Goal: Task Accomplishment & Management: Use online tool/utility

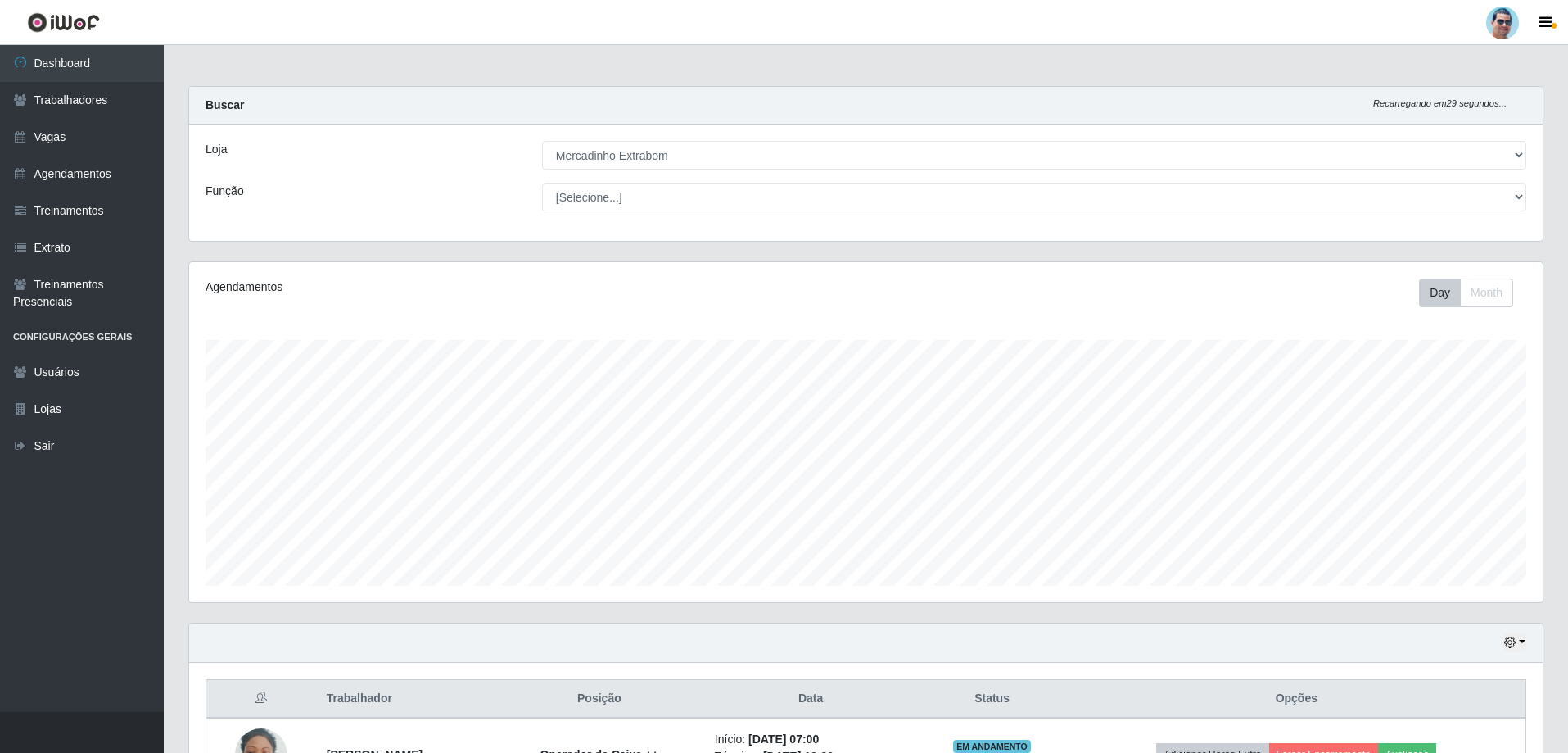
select select "175"
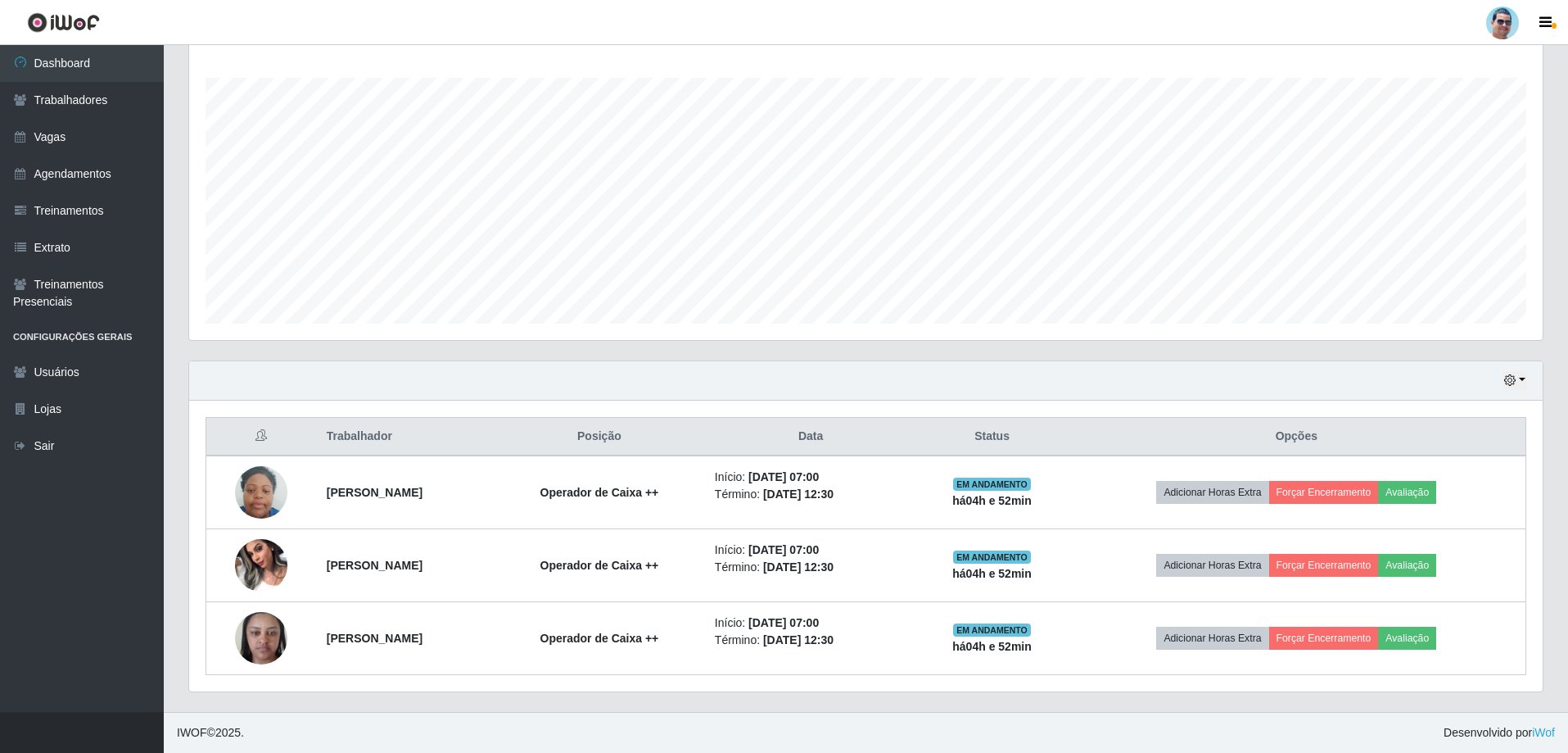
scroll to position [340, 1354]
click at [1520, 381] on button "button" at bounding box center [1515, 380] width 23 height 18
click at [1466, 439] on button "1 dia" at bounding box center [1461, 445] width 129 height 35
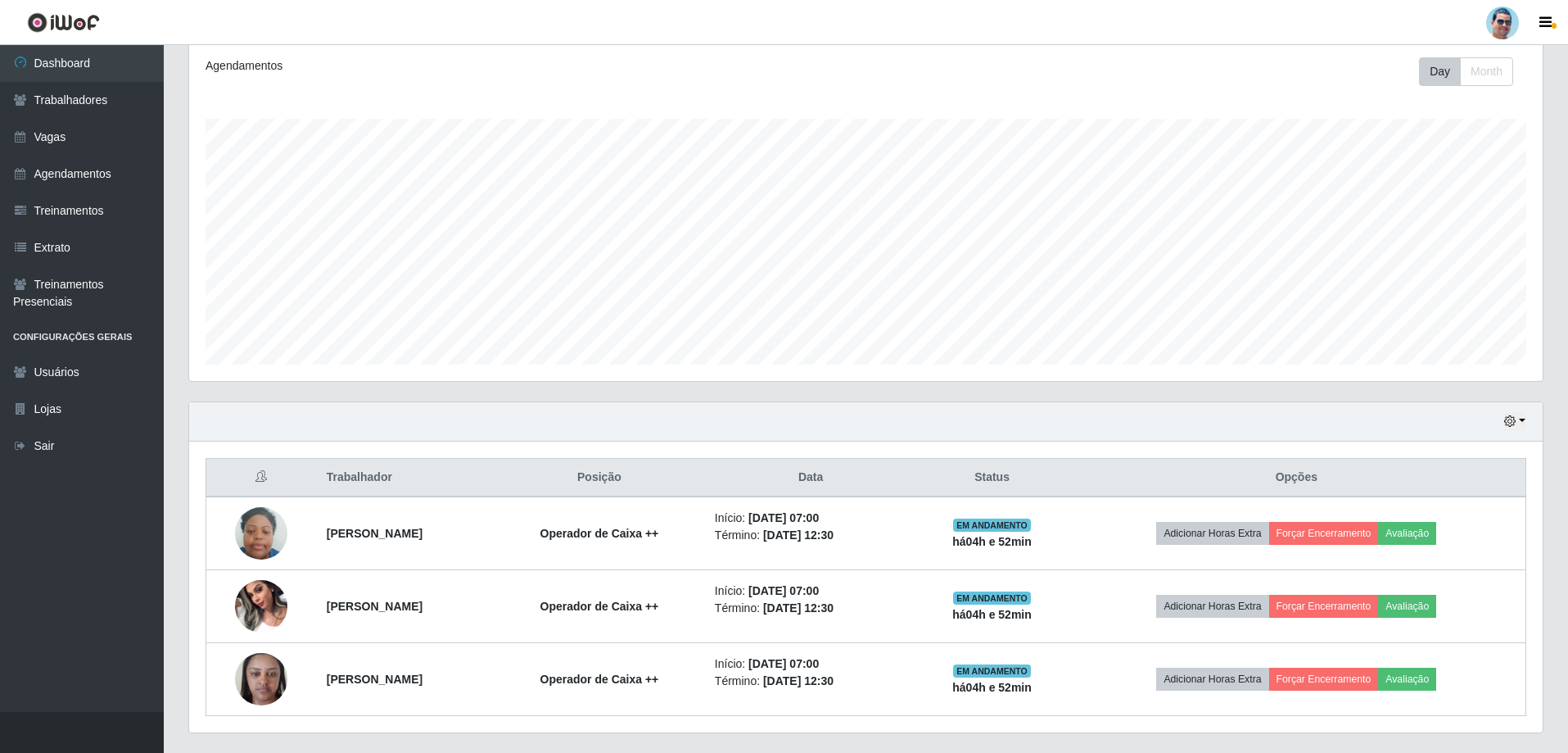
scroll to position [262, 0]
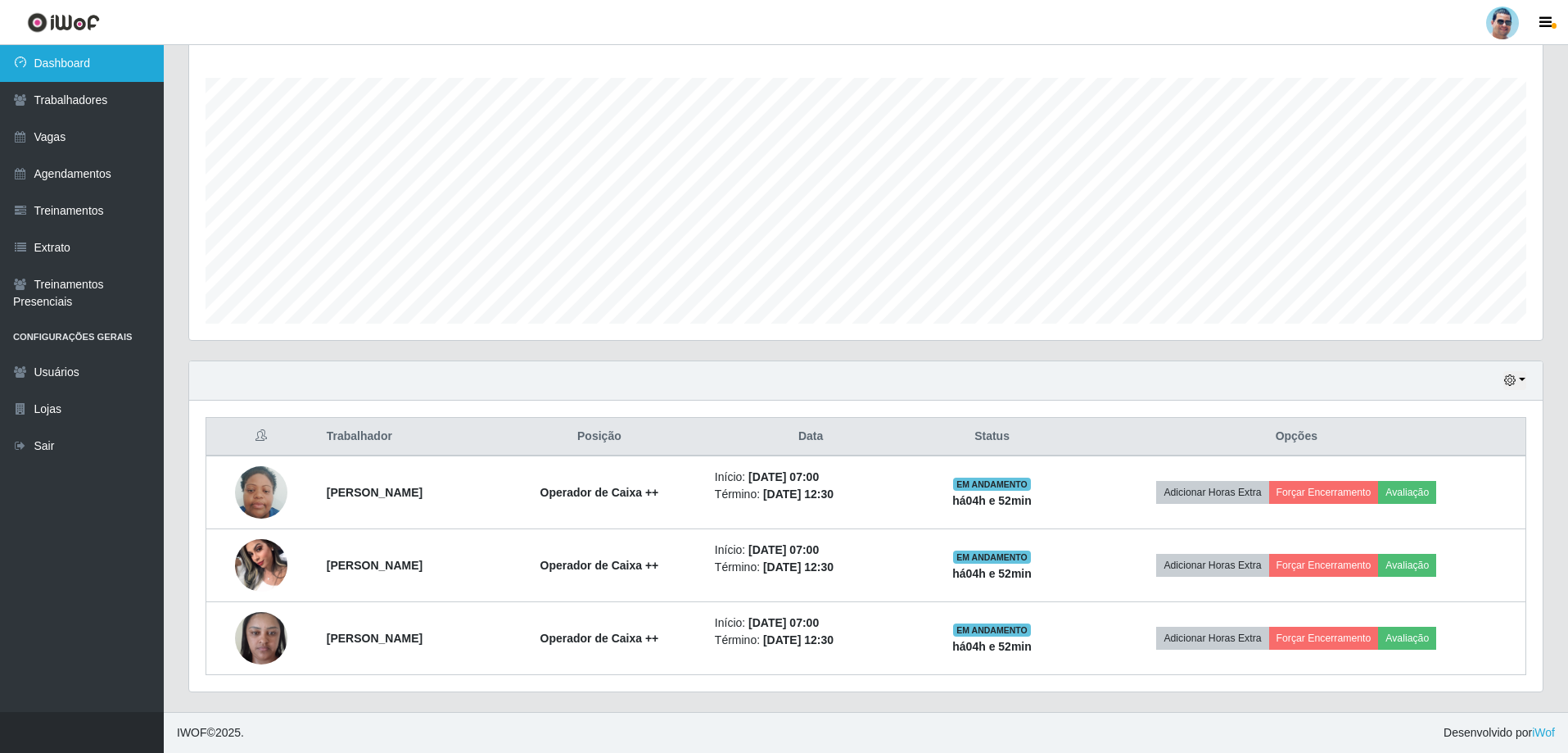
drag, startPoint x: 45, startPoint y: 62, endPoint x: 62, endPoint y: 79, distance: 24.0
click at [46, 62] on link "Dashboard" at bounding box center [82, 64] width 164 height 37
drag, startPoint x: 81, startPoint y: 75, endPoint x: 84, endPoint y: 89, distance: 14.3
click at [80, 75] on link "Dashboard" at bounding box center [82, 64] width 164 height 37
click at [119, 99] on link "Trabalhadores" at bounding box center [82, 101] width 164 height 37
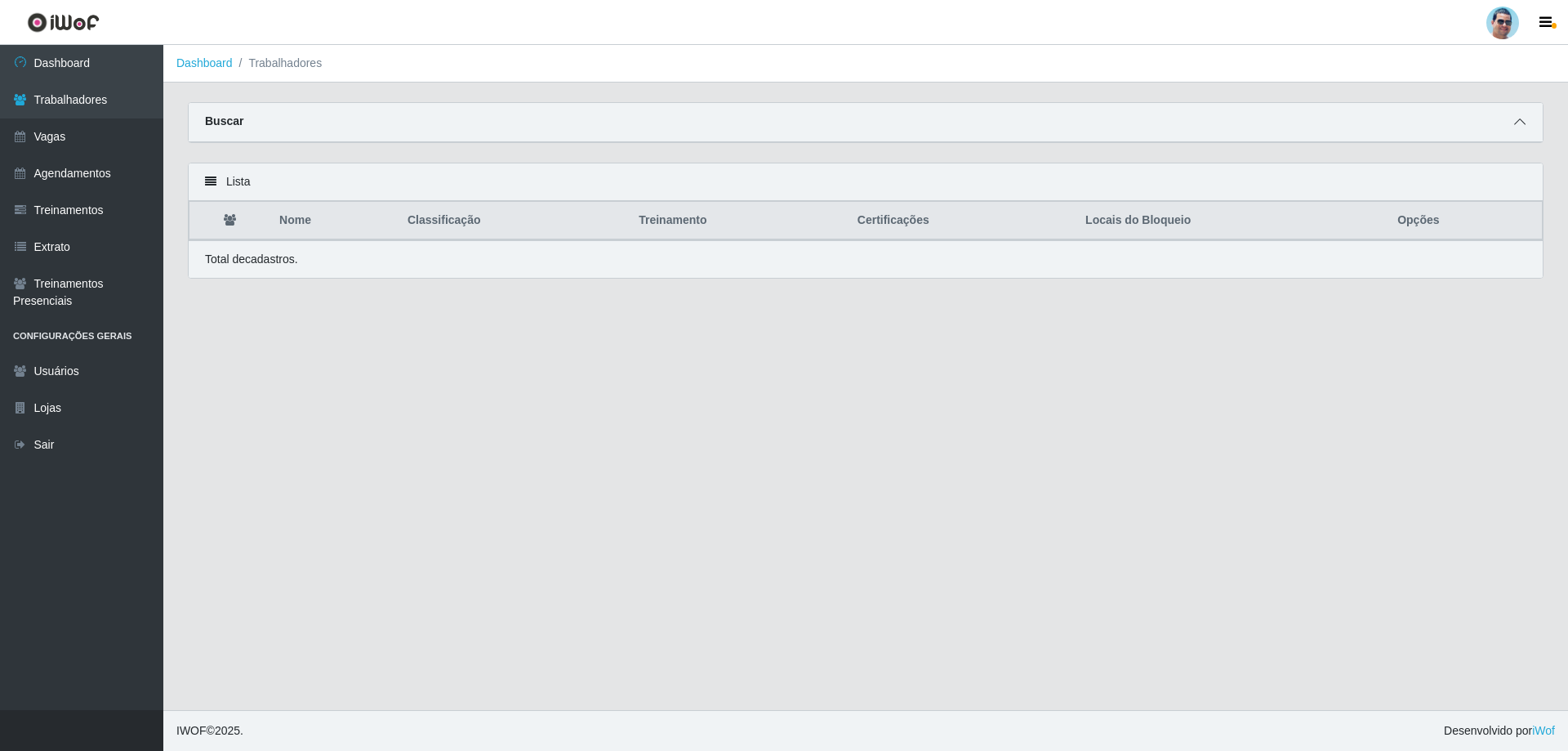
click at [1523, 117] on span at bounding box center [1520, 121] width 19 height 18
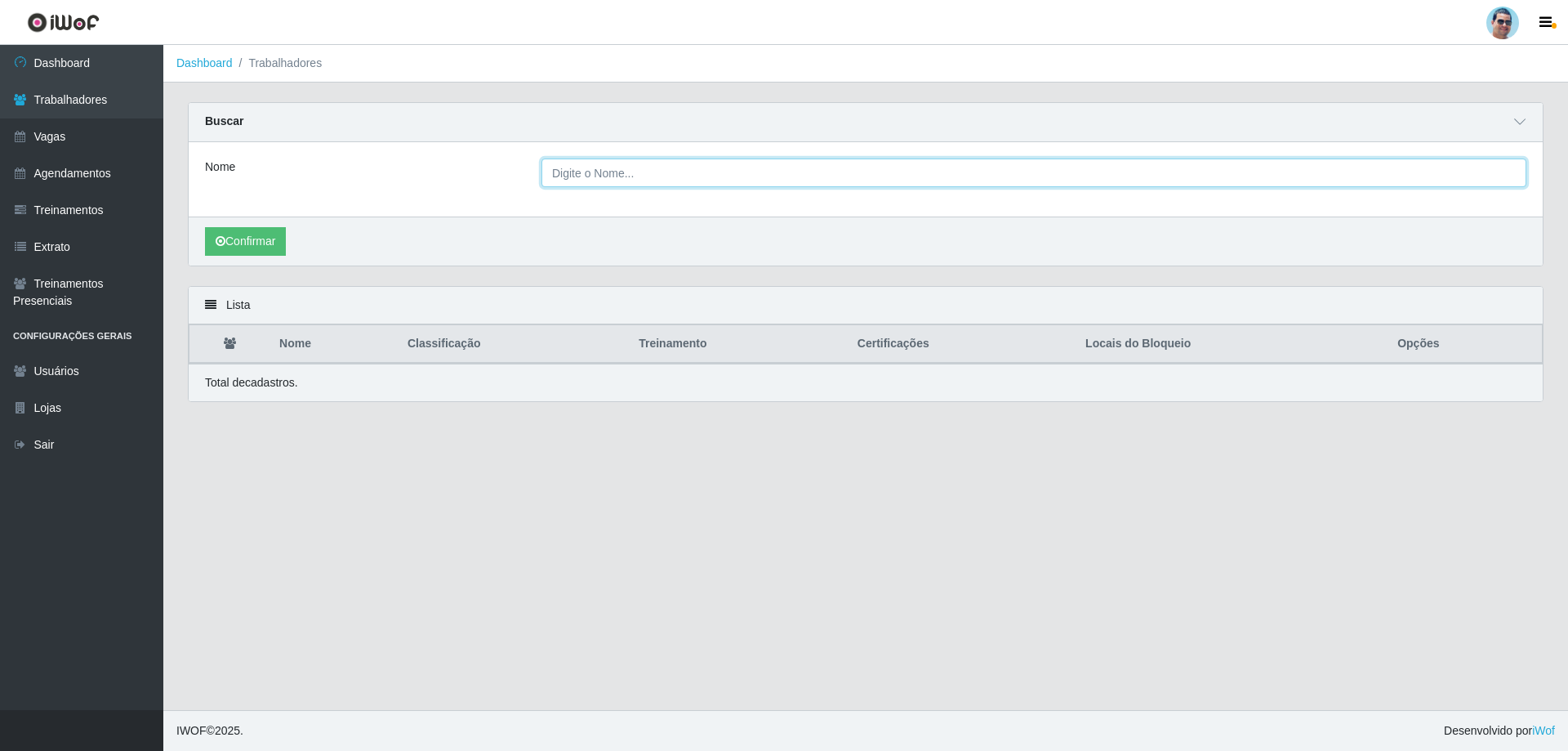
click at [601, 163] on input "Nome" at bounding box center [1034, 173] width 985 height 29
type input "mateus"
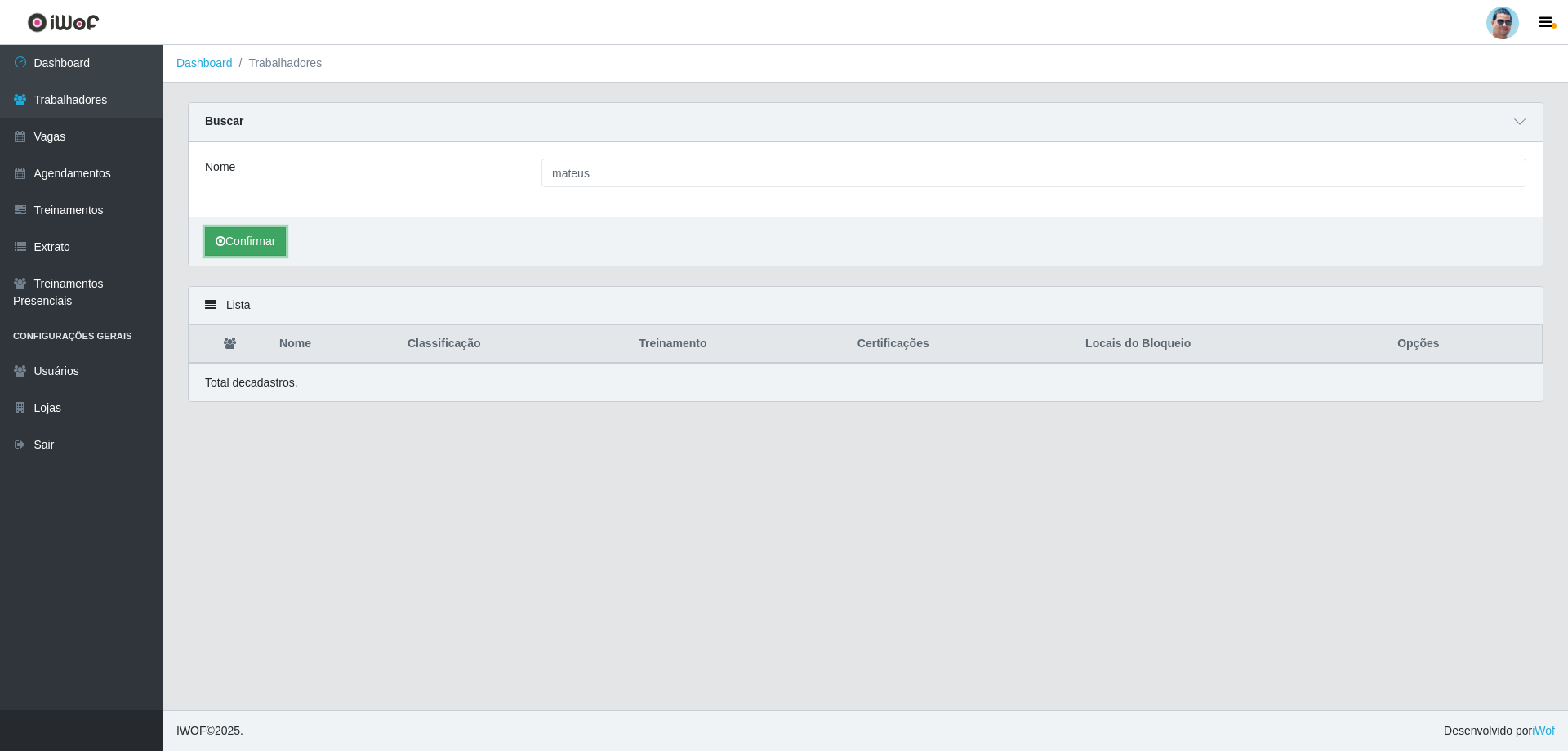
click at [250, 241] on button "Confirmar" at bounding box center [246, 242] width 81 height 29
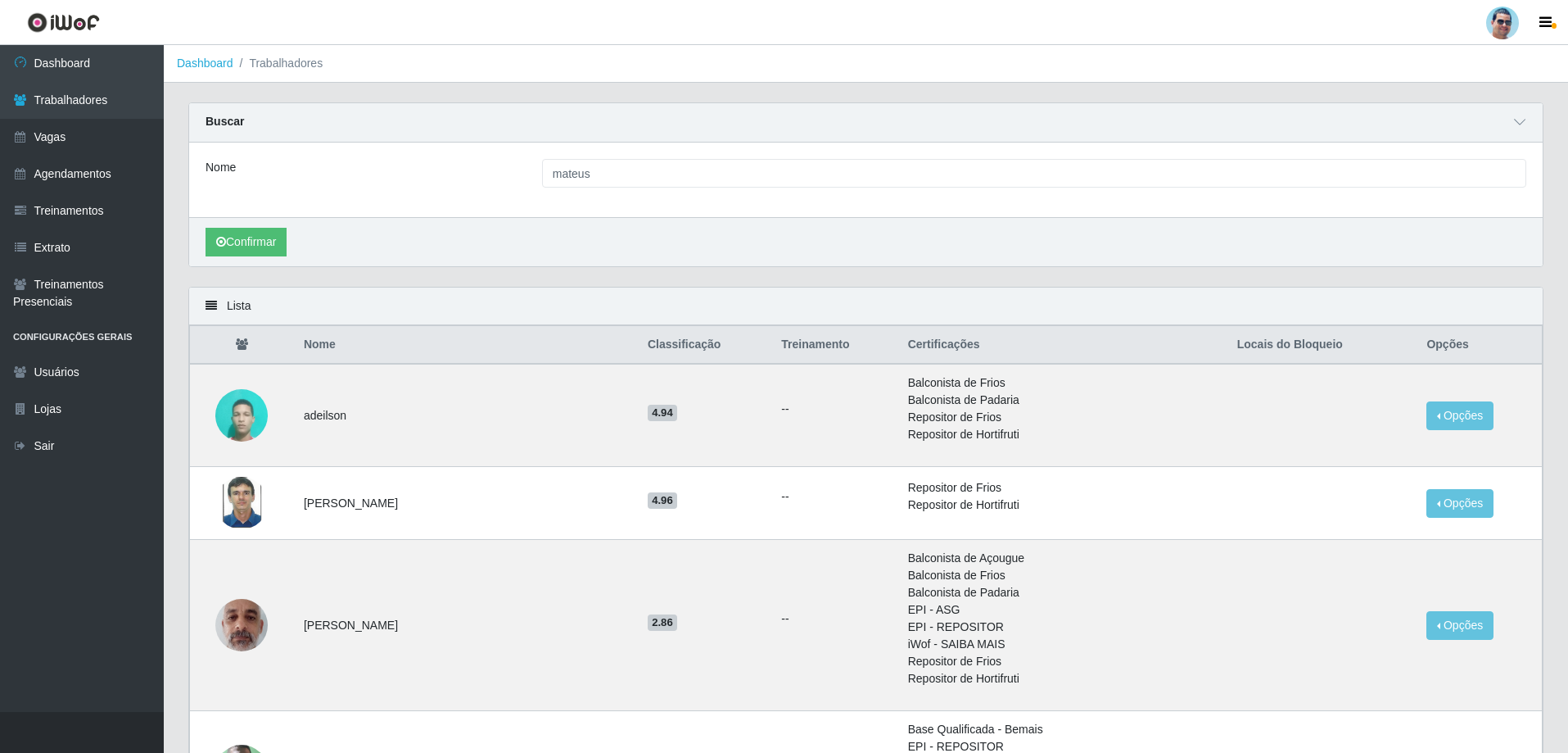
click at [258, 223] on div "Confirmar" at bounding box center [866, 242] width 1354 height 49
click at [263, 243] on button "Confirmar" at bounding box center [246, 243] width 81 height 29
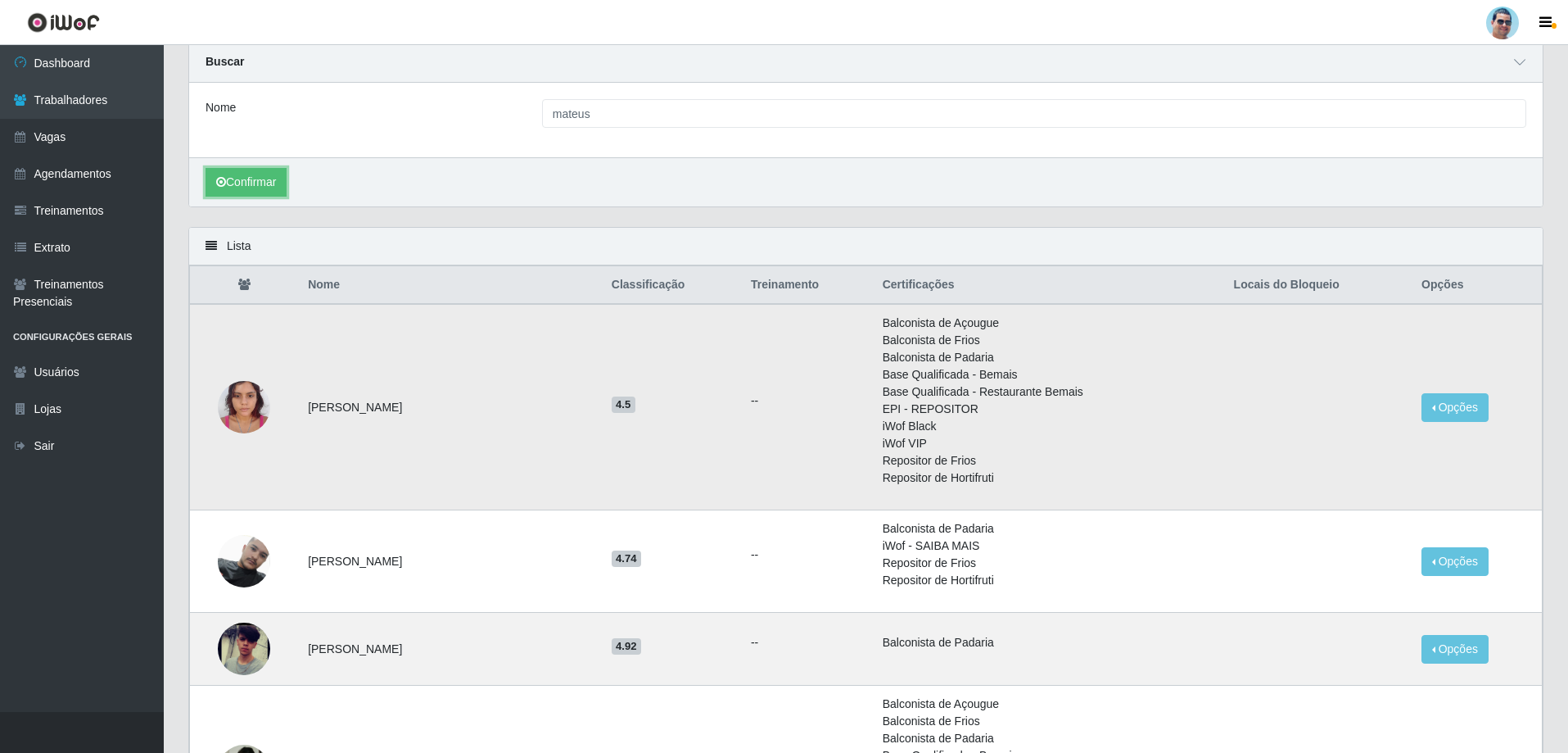
scroll to position [82, 0]
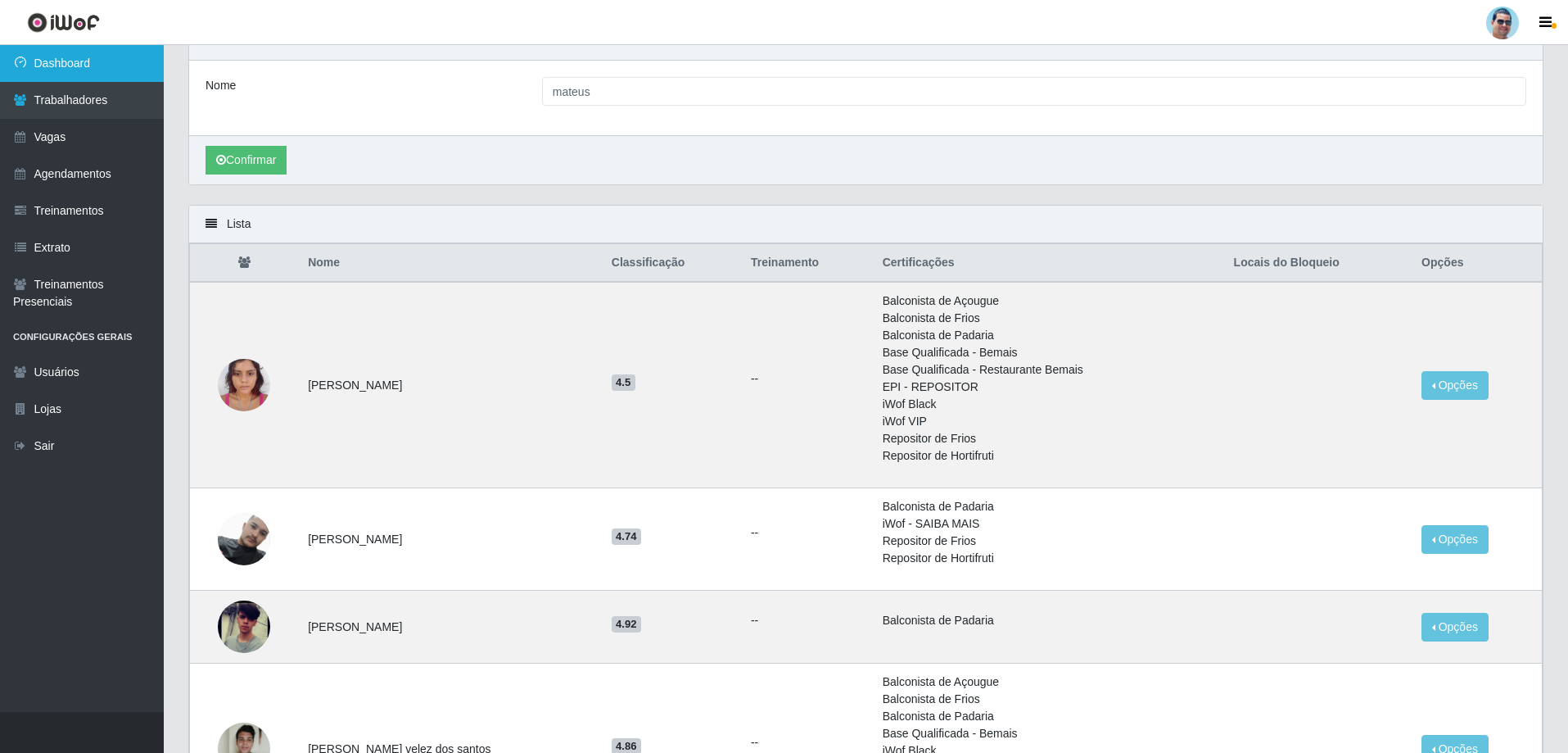
click at [110, 60] on link "Dashboard" at bounding box center [82, 64] width 164 height 37
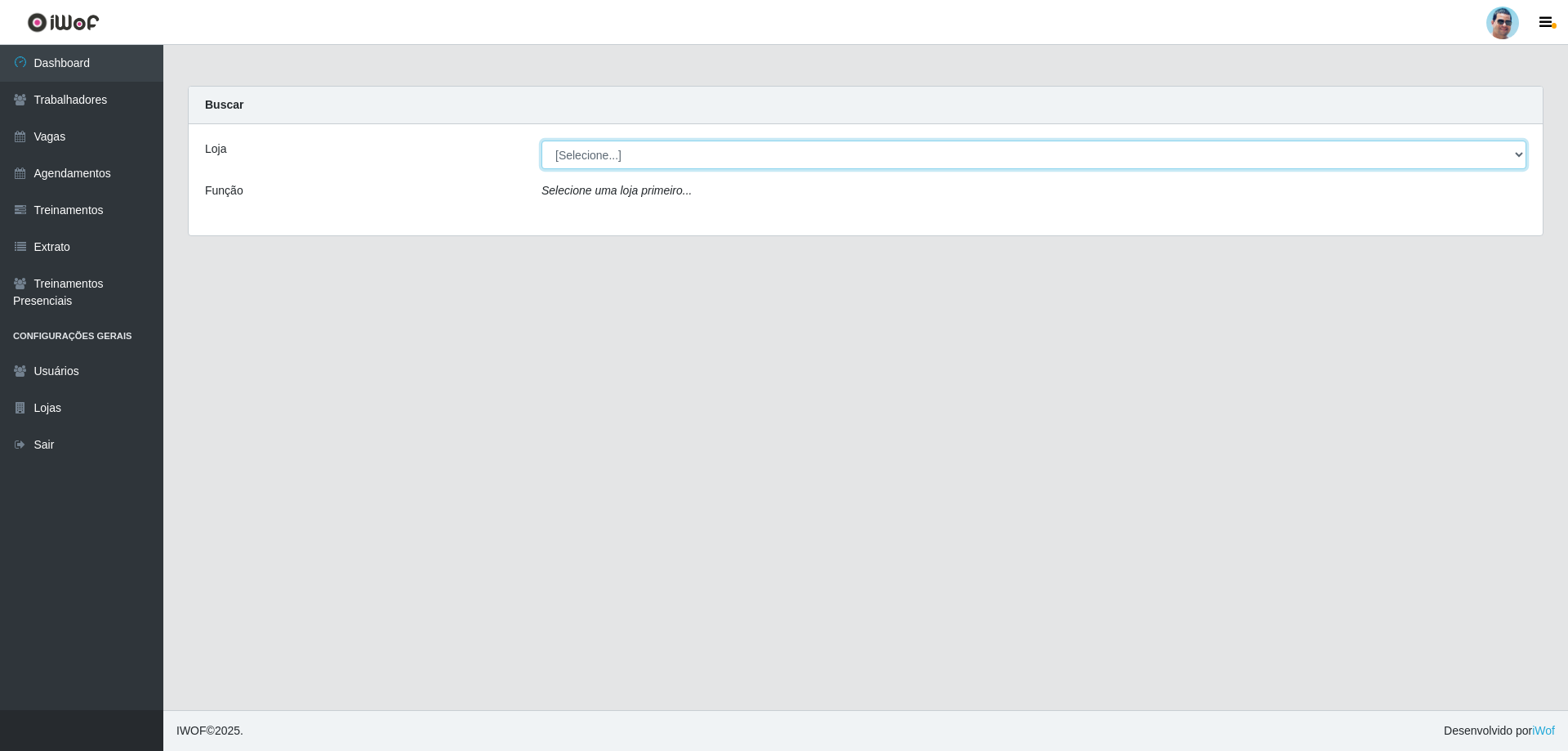
click at [634, 161] on select "[Selecione...] Mercadinho Extrabom" at bounding box center [1034, 155] width 985 height 29
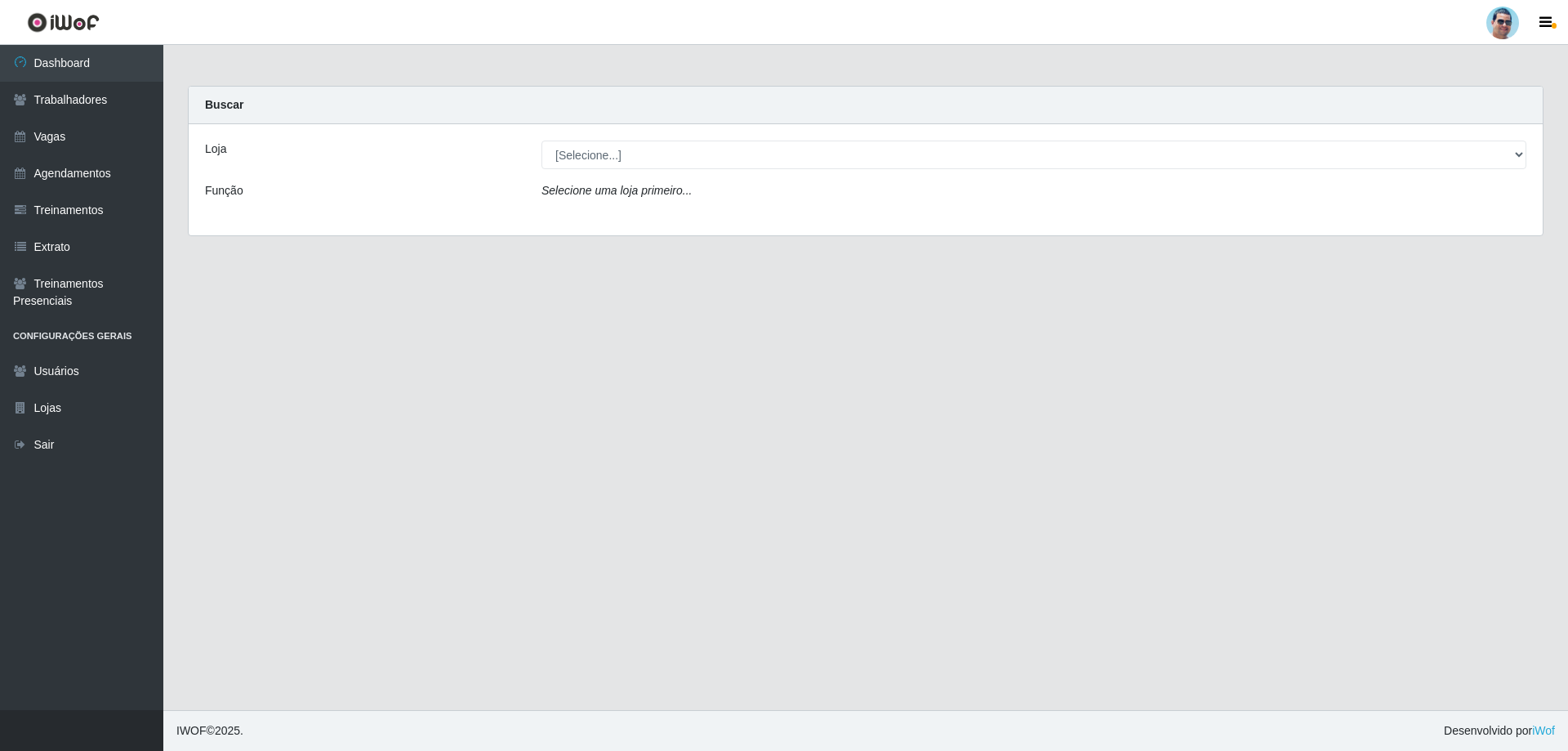
click at [641, 215] on div "Loja [Selecione...] Mercadinho Extrabom Função Selecione uma loja primeiro..." at bounding box center [865, 179] width 1354 height 111
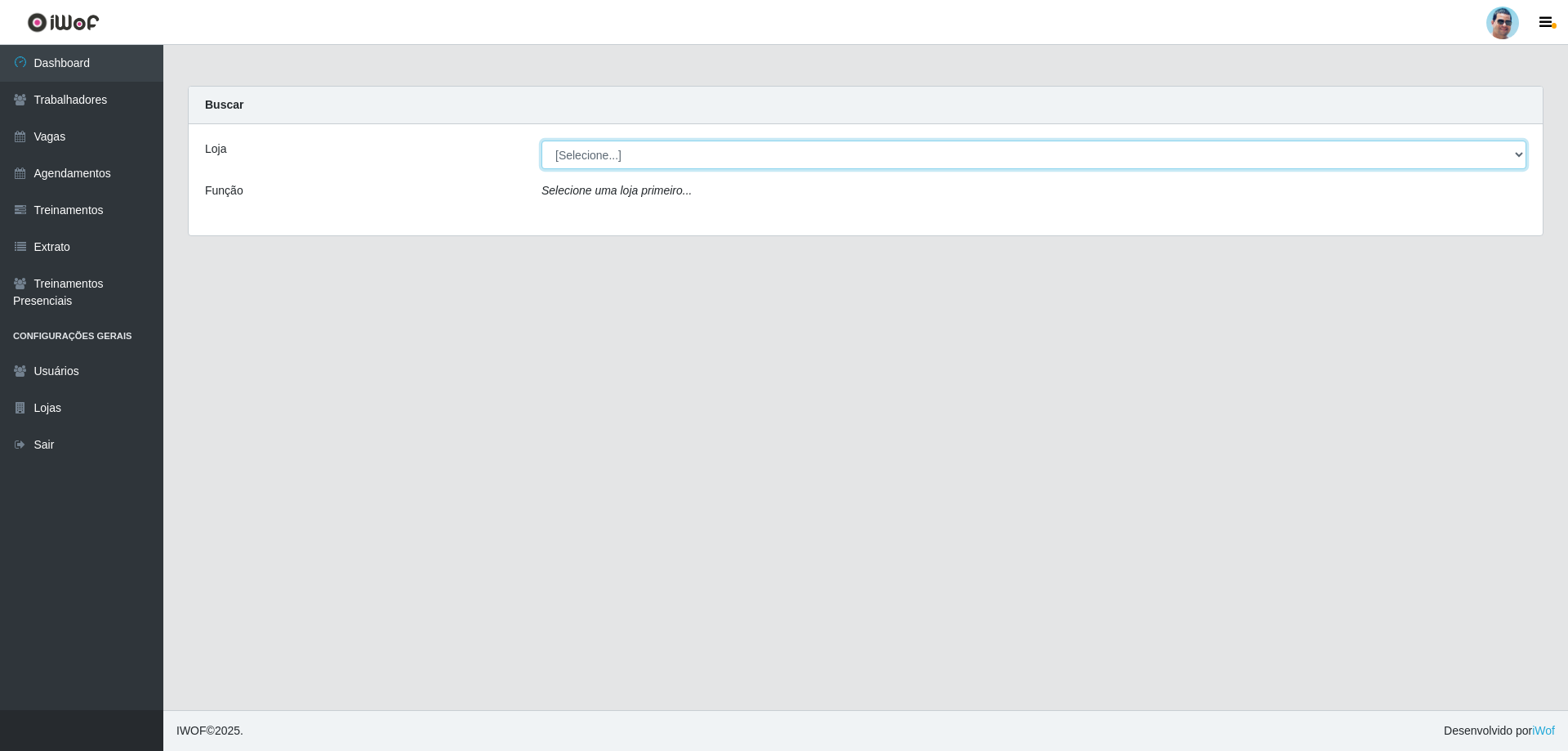
click at [641, 163] on select "[Selecione...] Mercadinho Extrabom" at bounding box center [1034, 155] width 985 height 29
select select "175"
click at [542, 141] on select "[Selecione...] Mercadinho Extrabom" at bounding box center [1034, 155] width 985 height 29
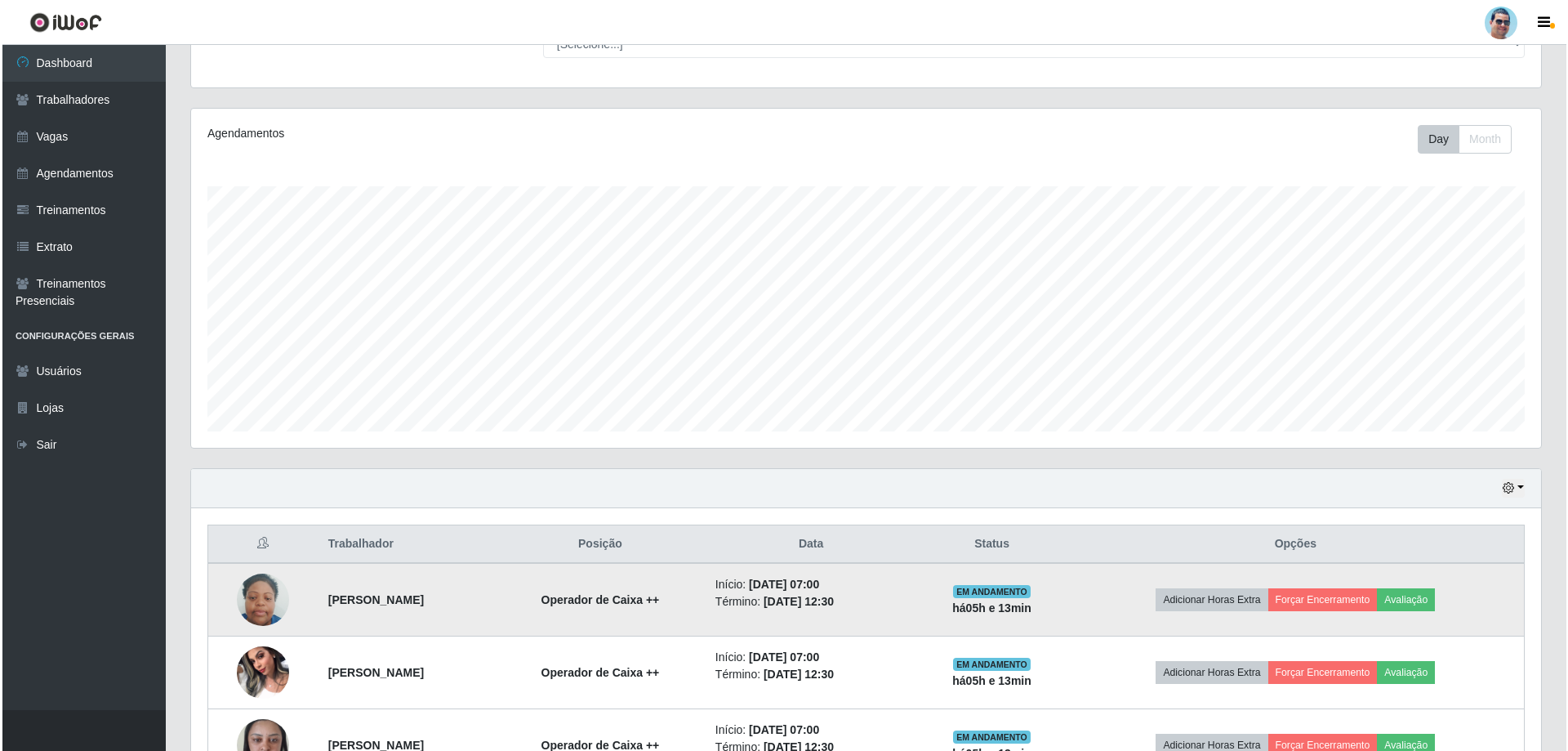
scroll to position [164, 0]
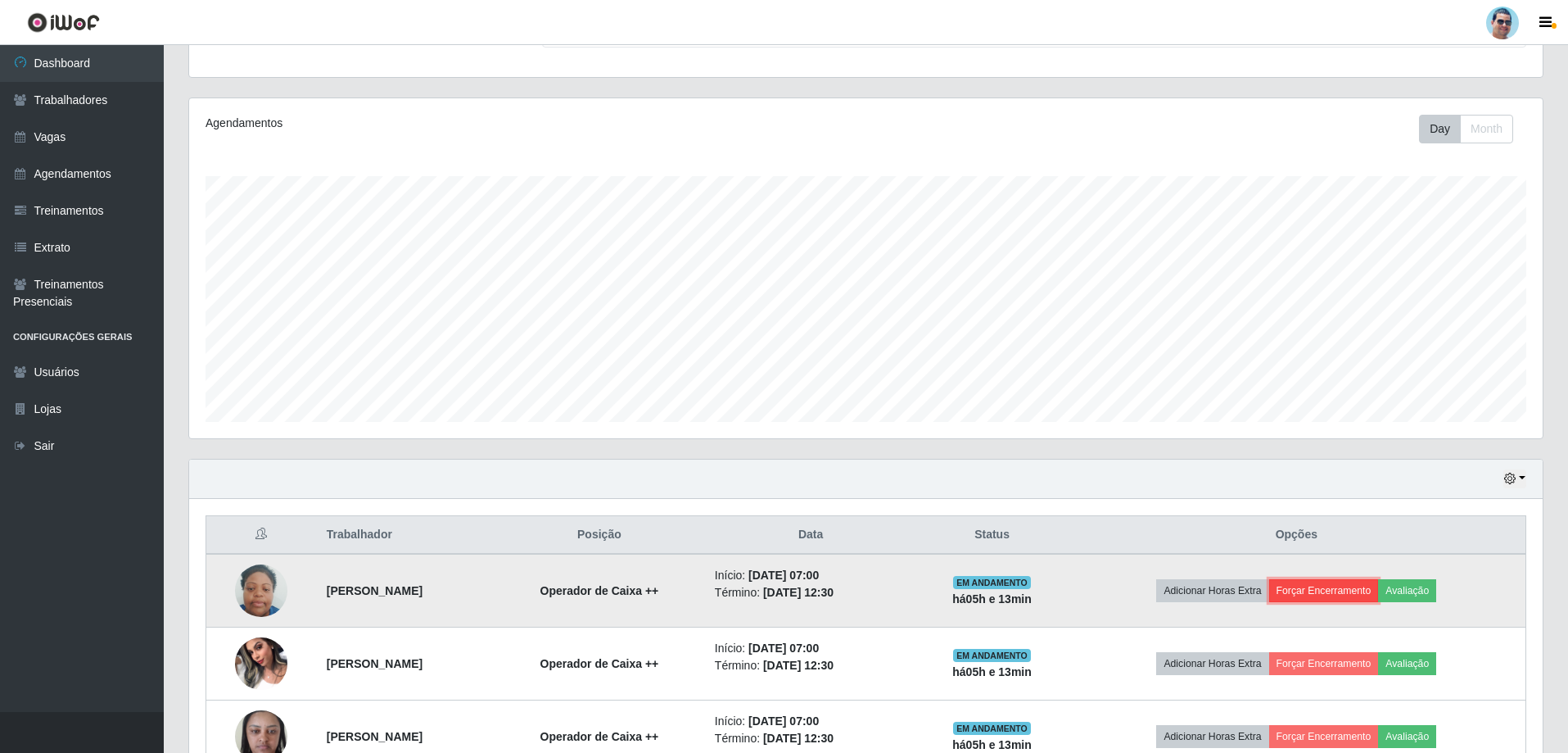
click at [1344, 591] on button "Forçar Encerramento" at bounding box center [1325, 591] width 110 height 23
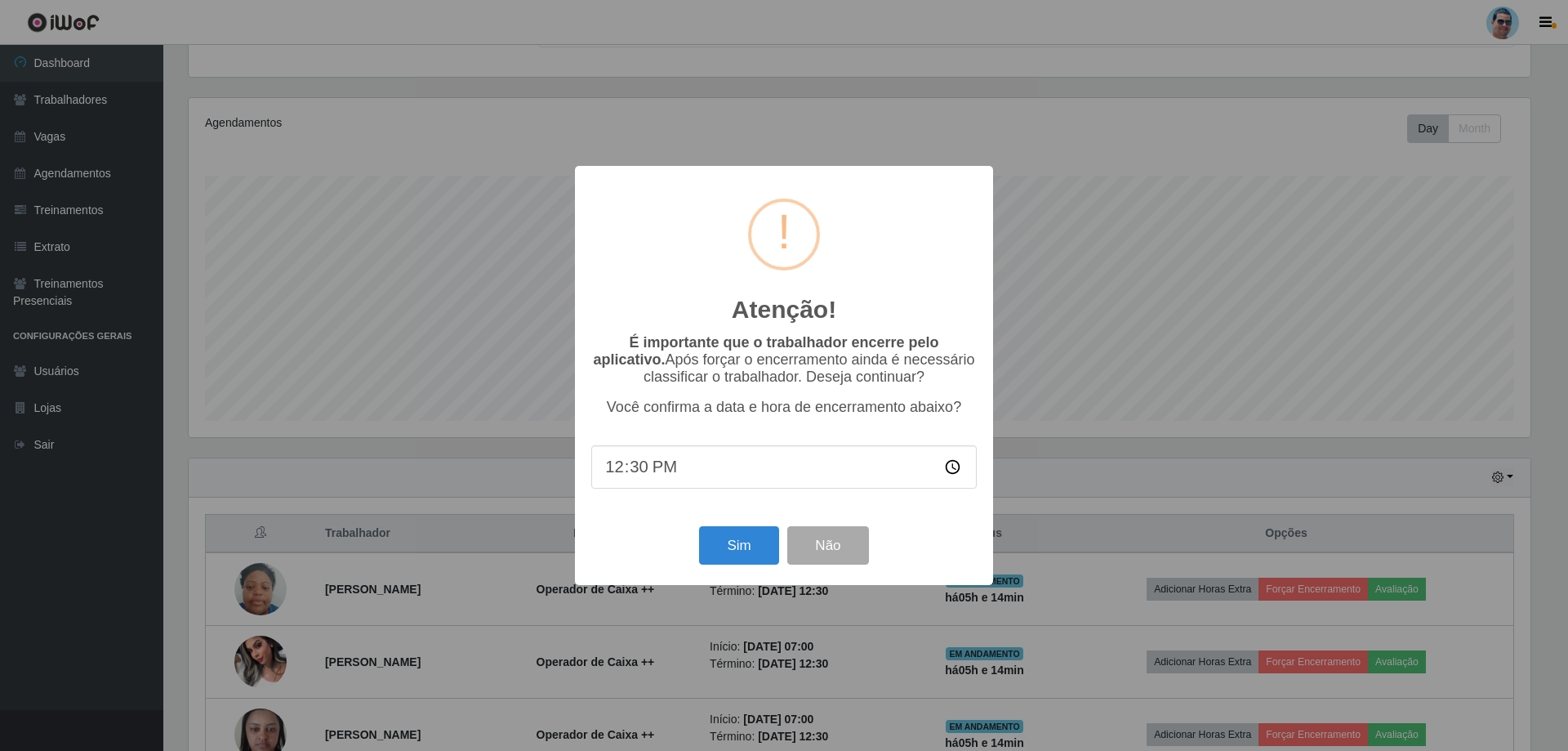
click at [642, 471] on input "12:30" at bounding box center [784, 467] width 385 height 43
type input "12:11"
click at [1025, 516] on div "Atenção! × É importante que o trabalhador encerre pelo aplicativo. Após forçar …" at bounding box center [784, 375] width 1568 height 751
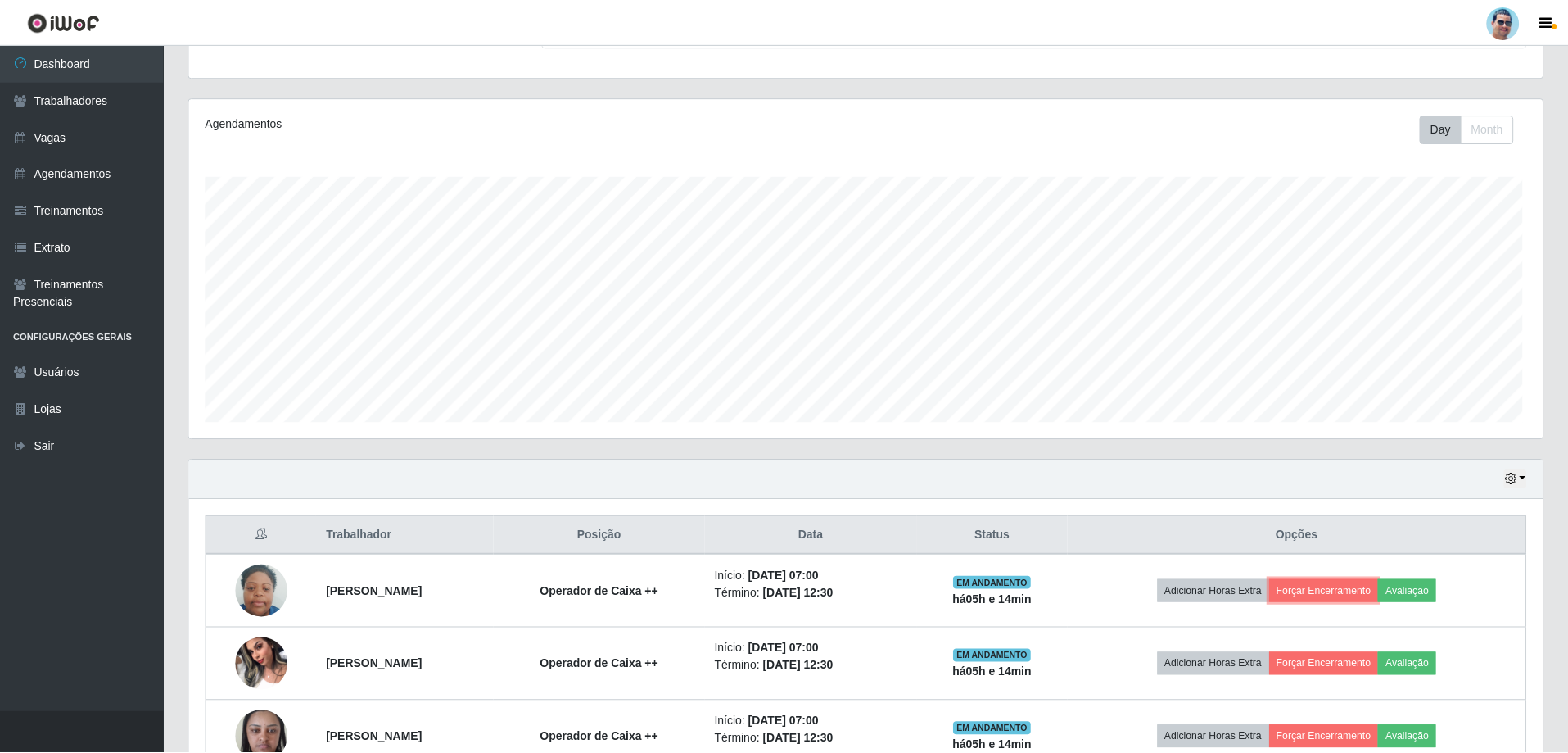
scroll to position [340, 1354]
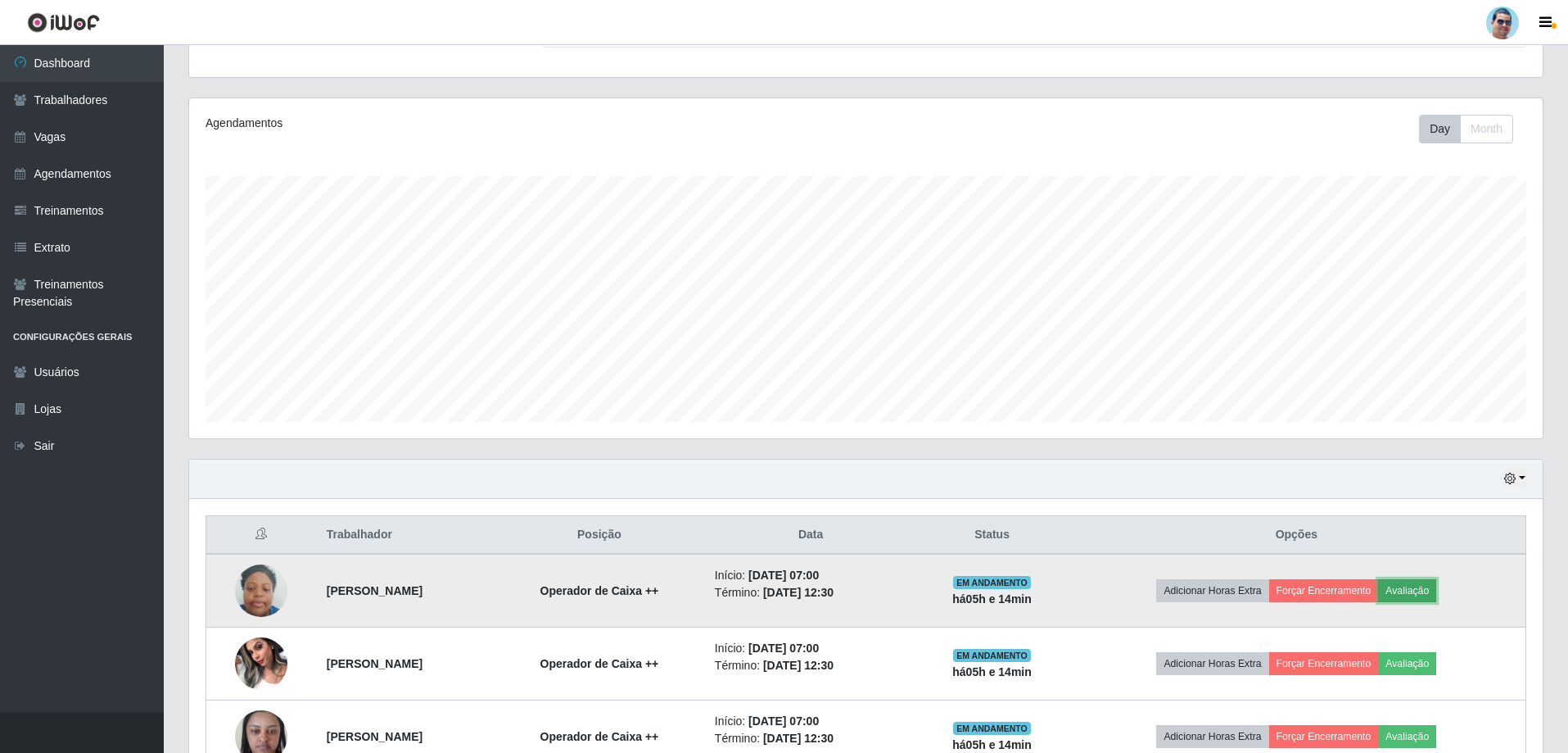
click at [1421, 589] on button "Avaliação" at bounding box center [1408, 591] width 58 height 23
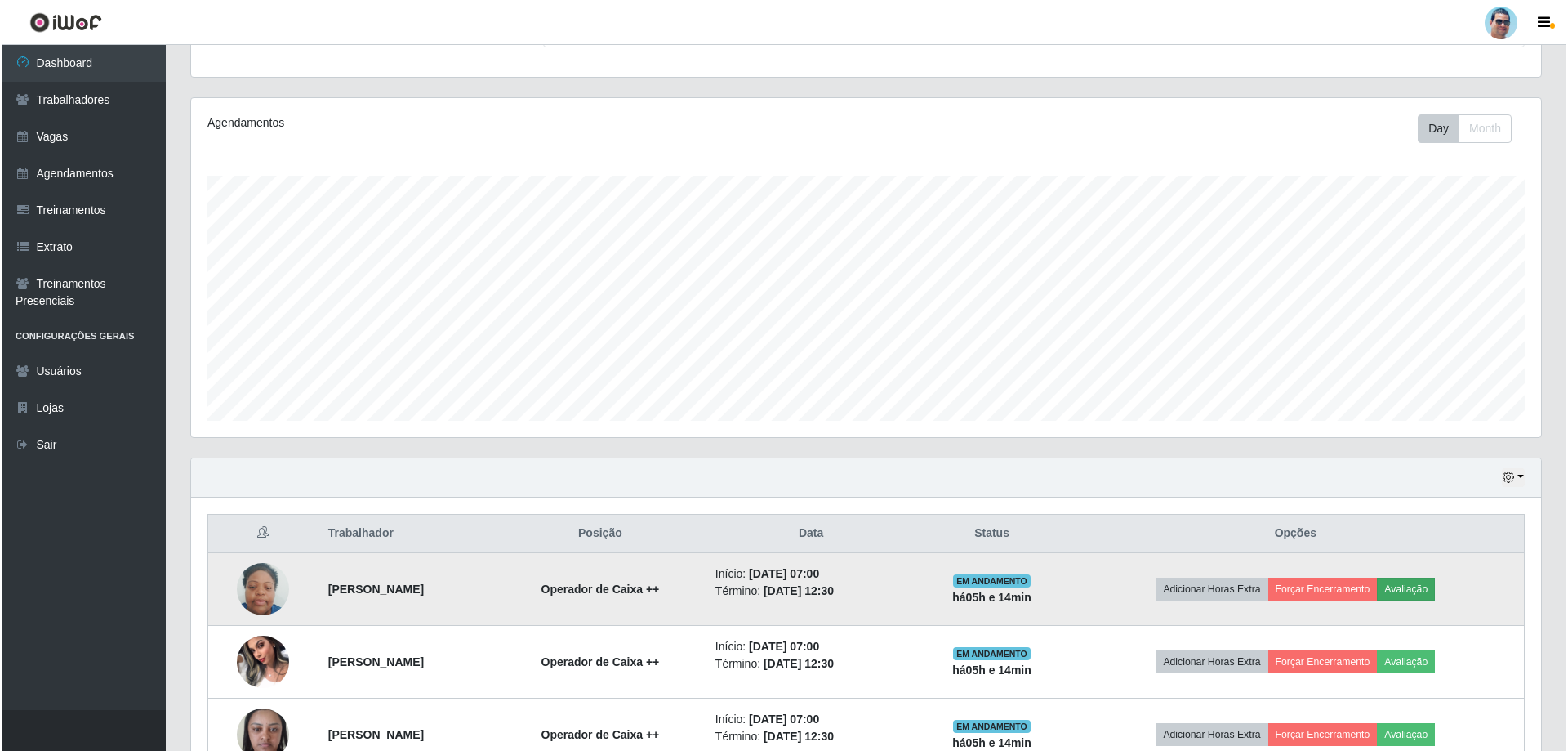
scroll to position [339, 1342]
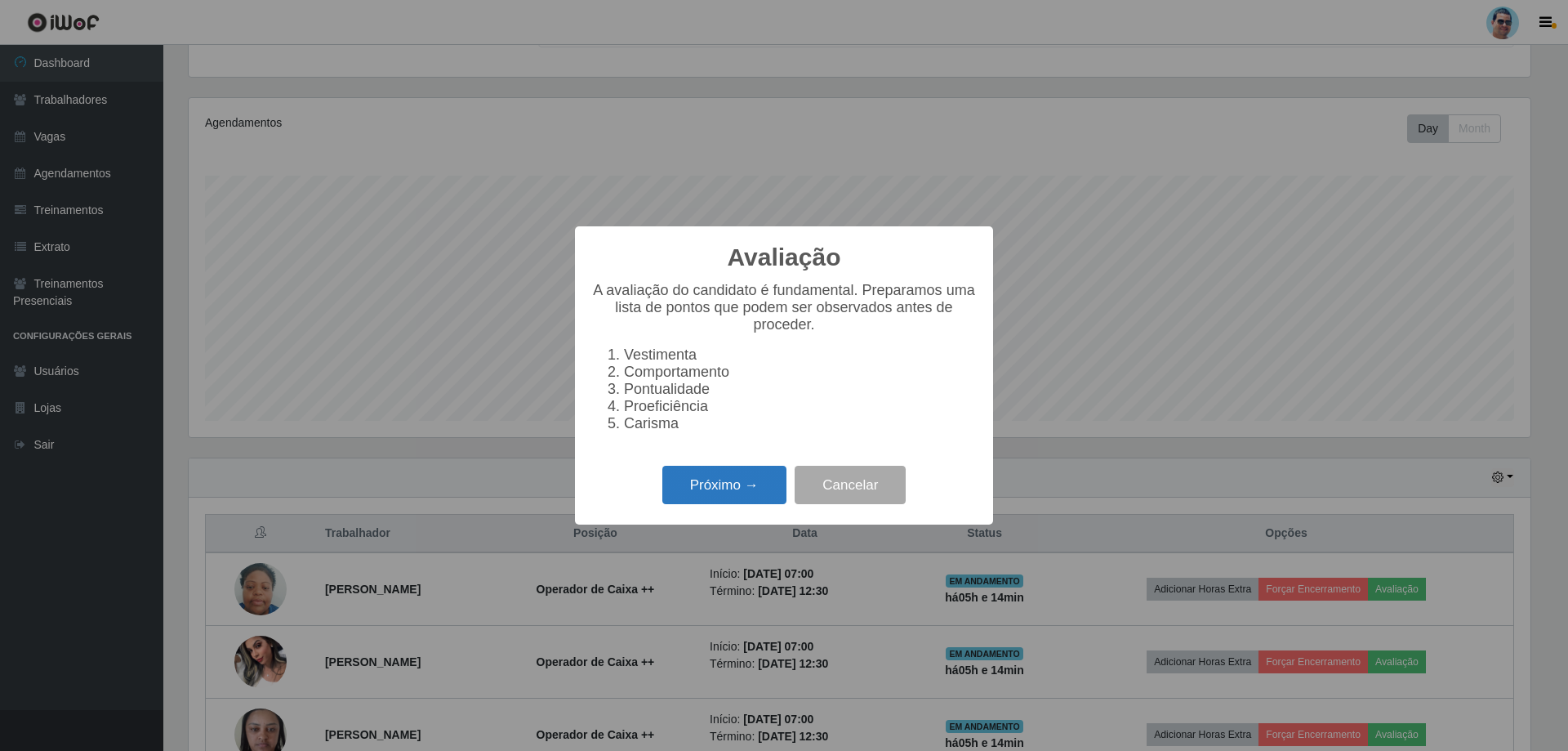
click at [735, 493] on button "Próximo →" at bounding box center [724, 485] width 124 height 39
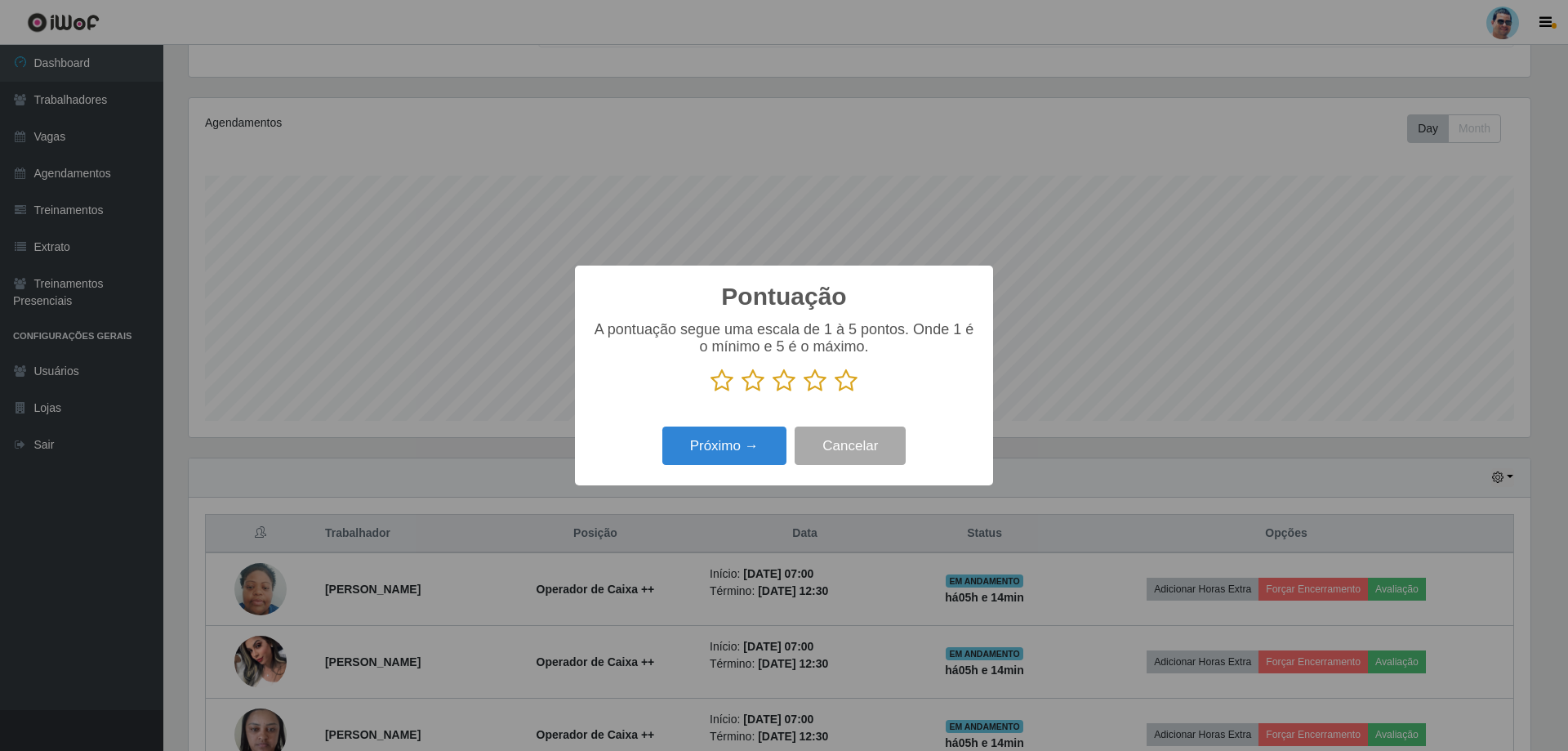
click at [850, 378] on icon at bounding box center [846, 380] width 23 height 24
click at [835, 393] on input "radio" at bounding box center [835, 393] width 0 height 0
click at [736, 440] on button "Próximo →" at bounding box center [724, 445] width 124 height 39
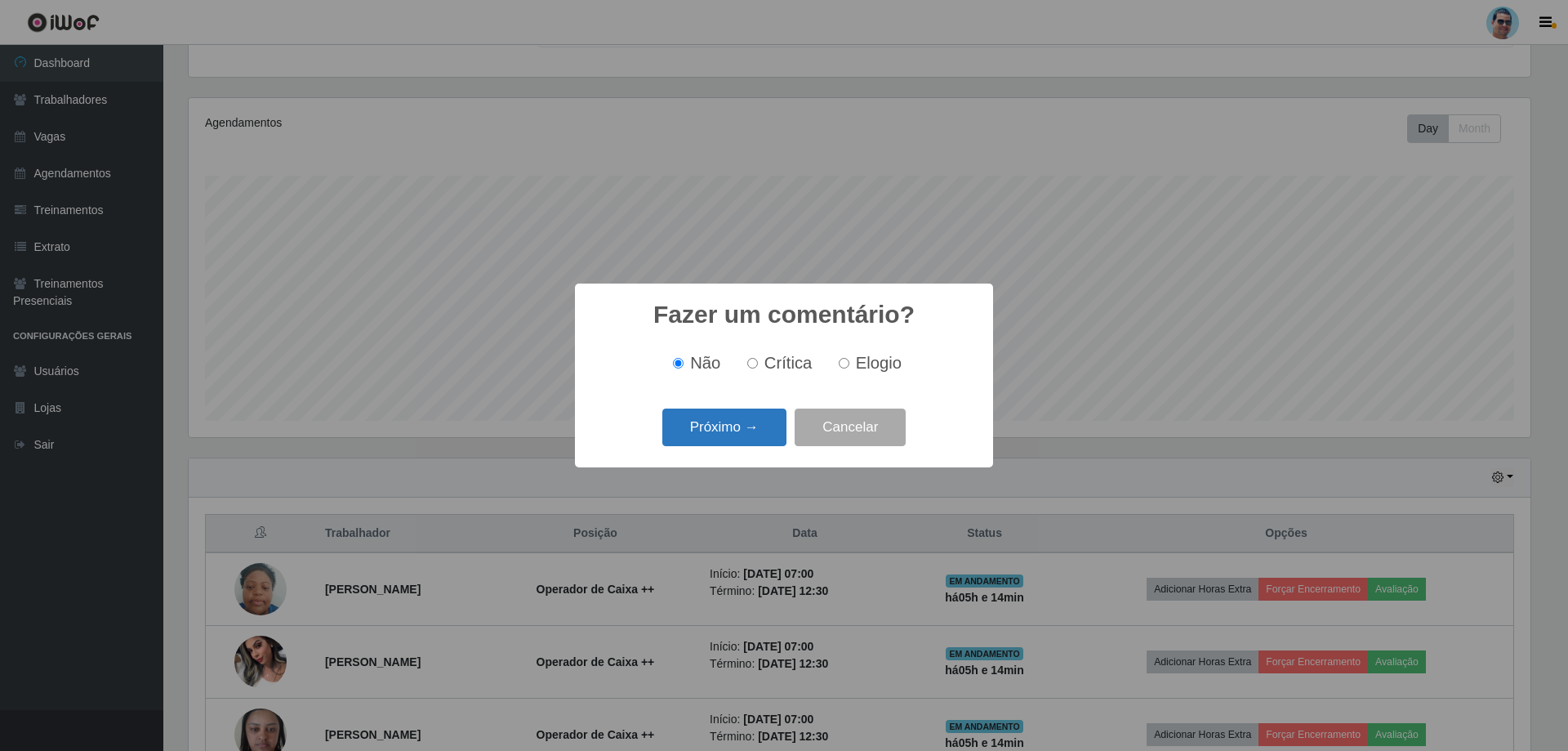
click at [735, 438] on button "Próximo →" at bounding box center [724, 428] width 124 height 39
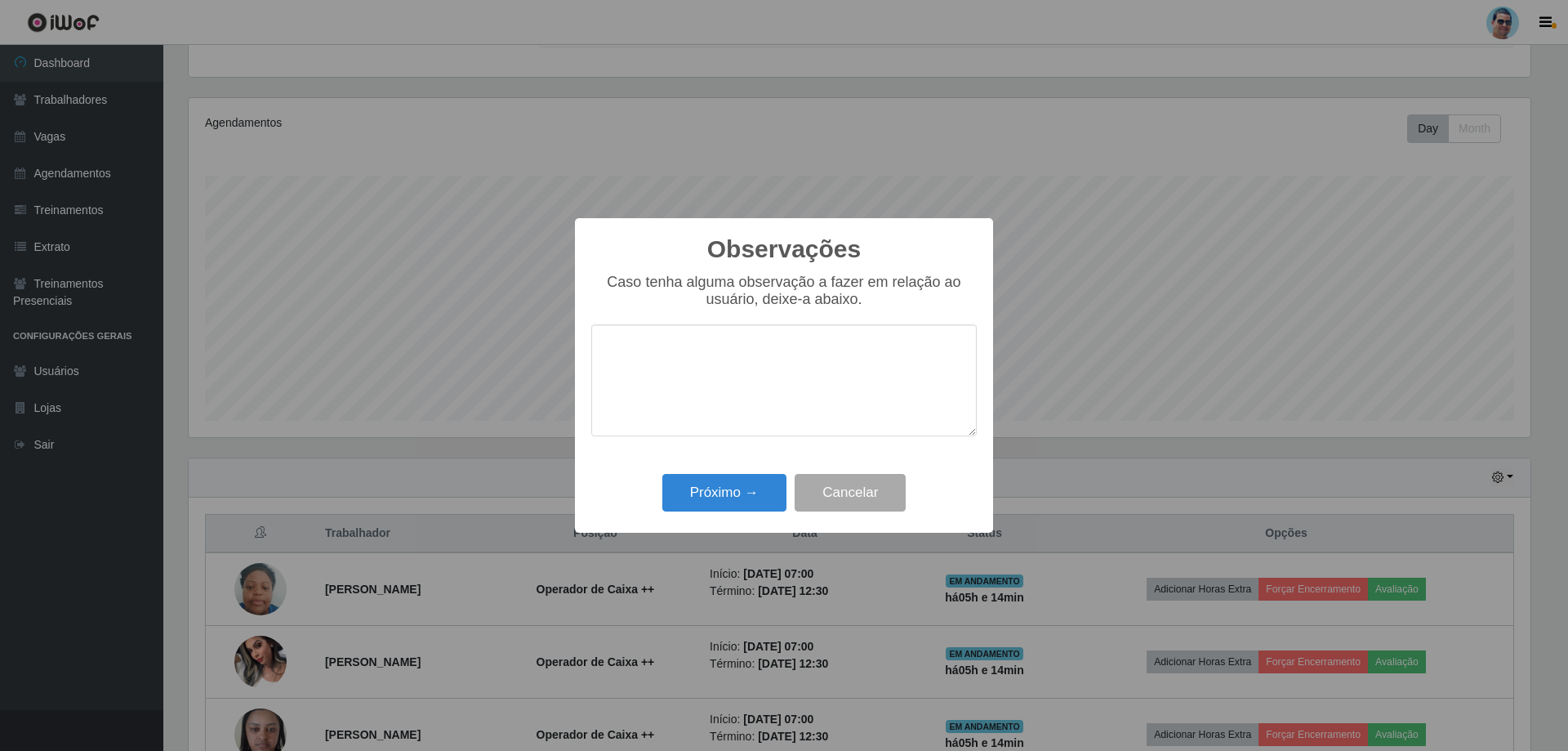
click at [747, 474] on div "Próximo → Cancelar" at bounding box center [784, 493] width 385 height 46
click at [758, 508] on button "Próximo →" at bounding box center [724, 494] width 124 height 39
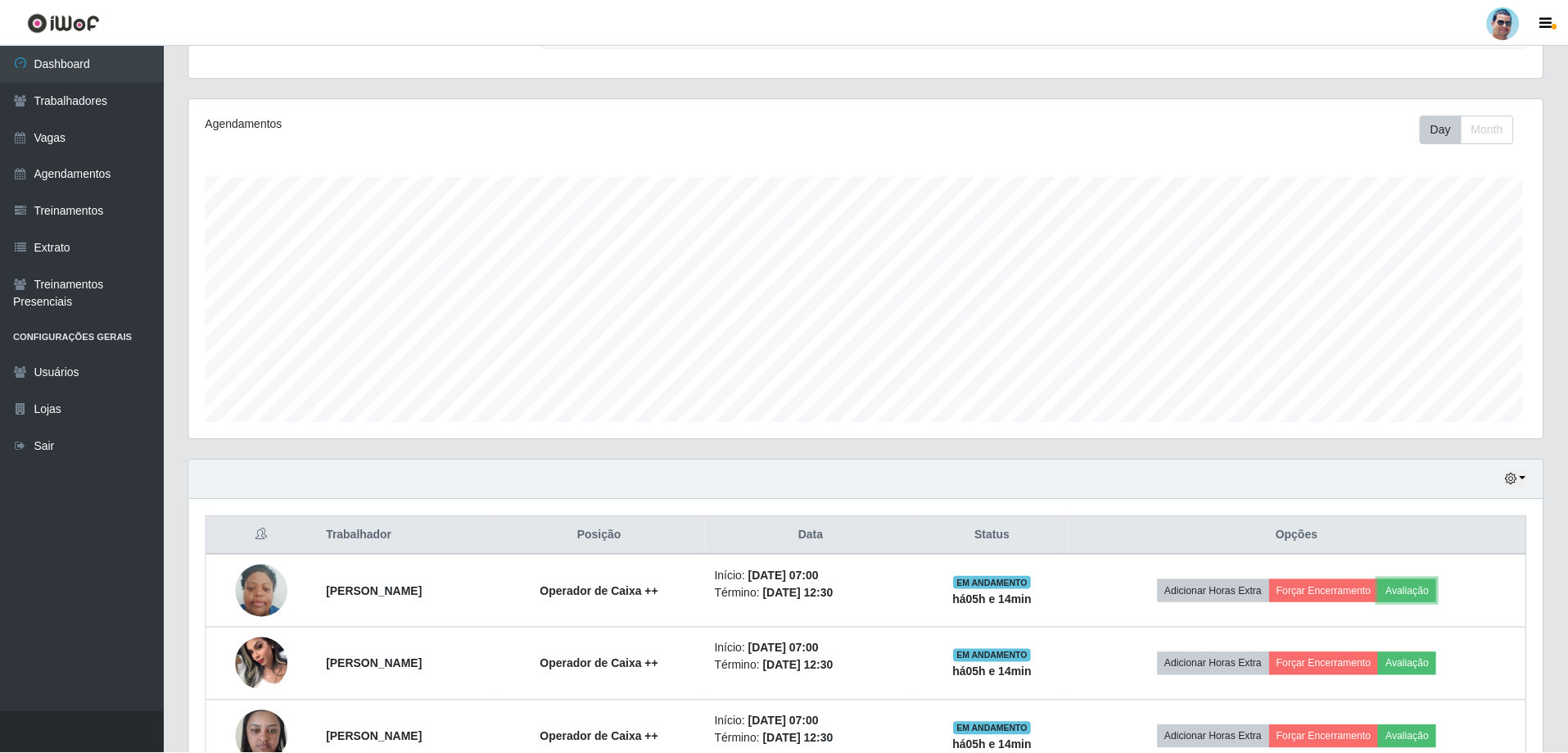
scroll to position [340, 1354]
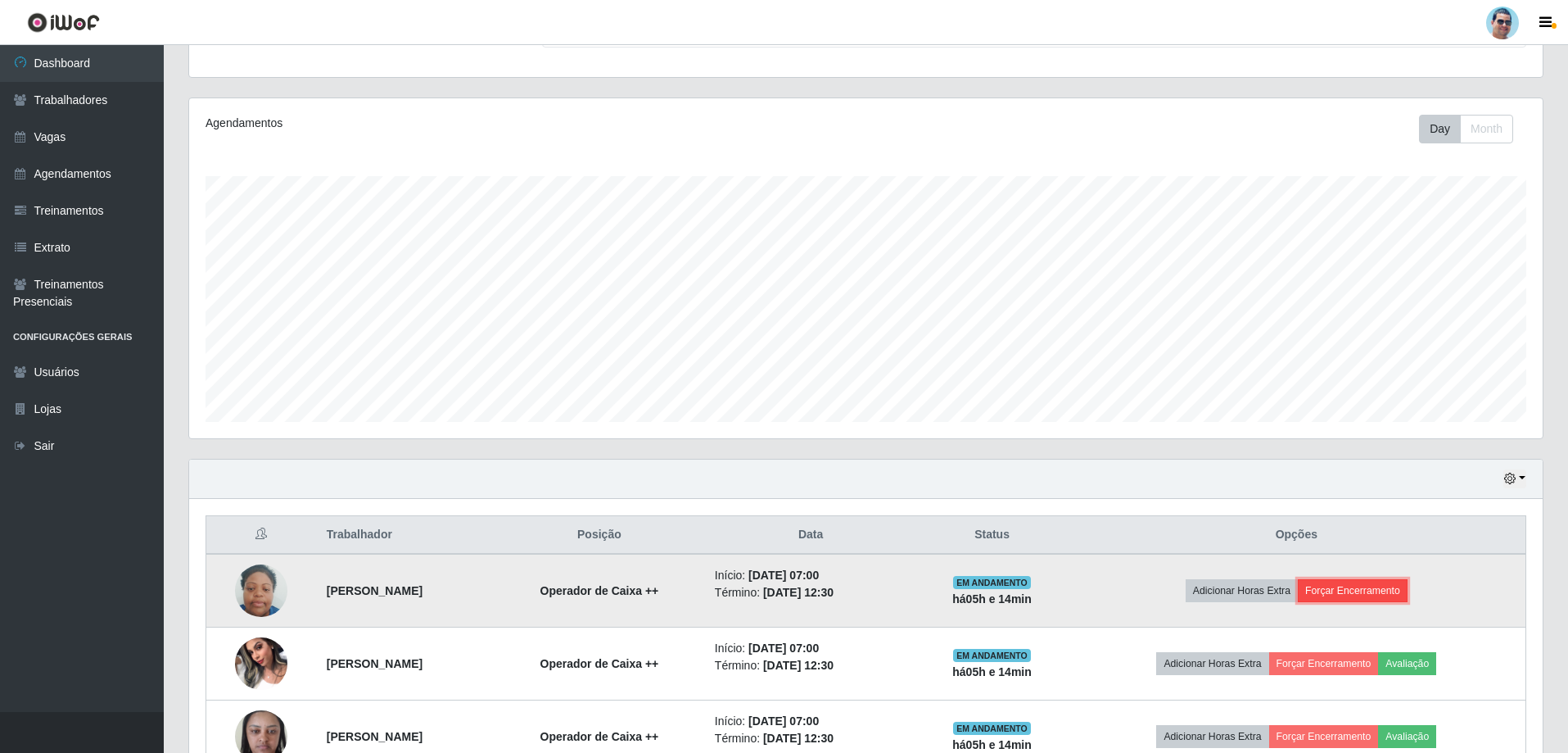
click at [1373, 586] on button "Forçar Encerramento" at bounding box center [1353, 591] width 110 height 23
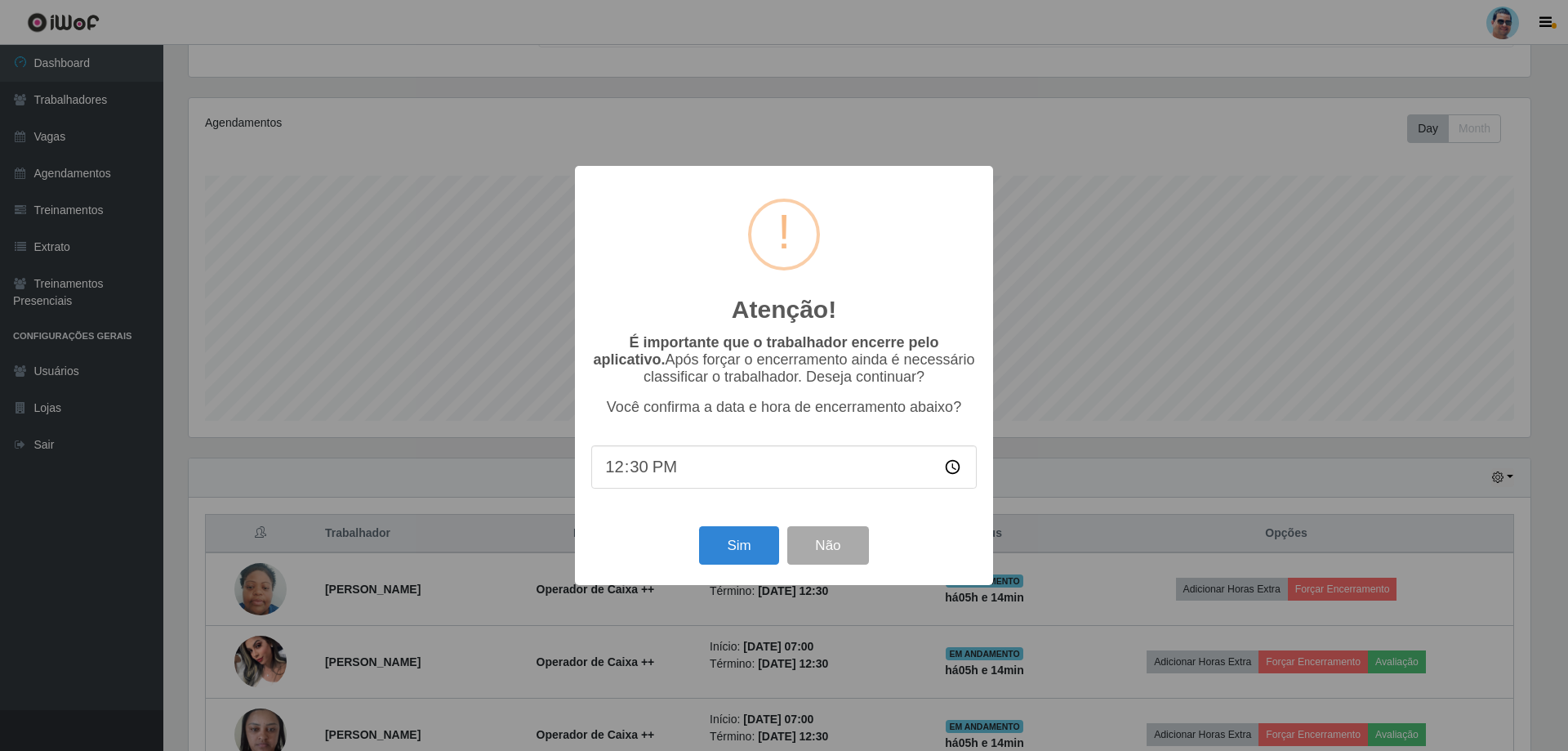
click at [638, 476] on input "12:30" at bounding box center [784, 467] width 385 height 43
type input "12:11"
click at [739, 544] on button "Sim" at bounding box center [739, 546] width 79 height 39
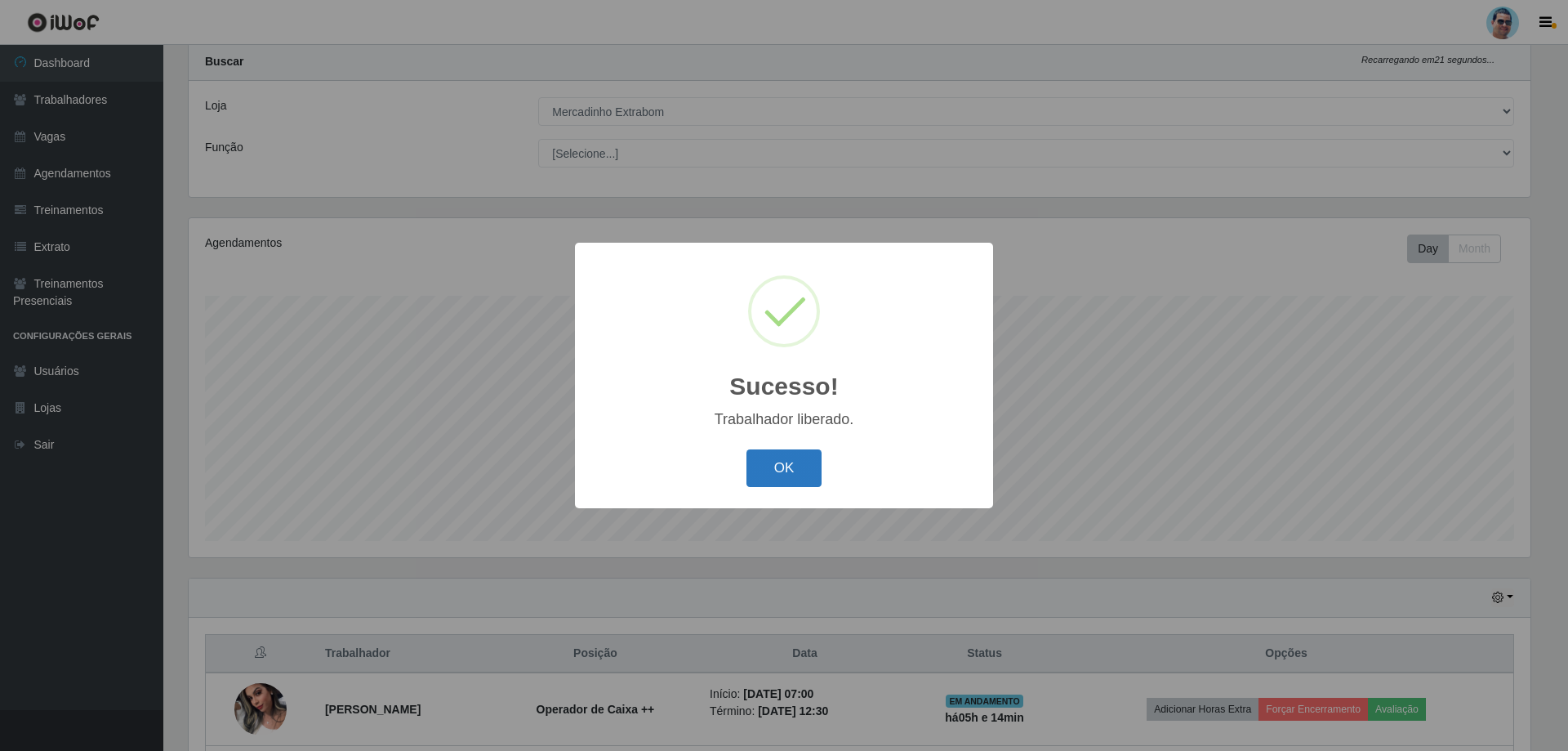
click at [769, 475] on button "OK" at bounding box center [784, 469] width 76 height 39
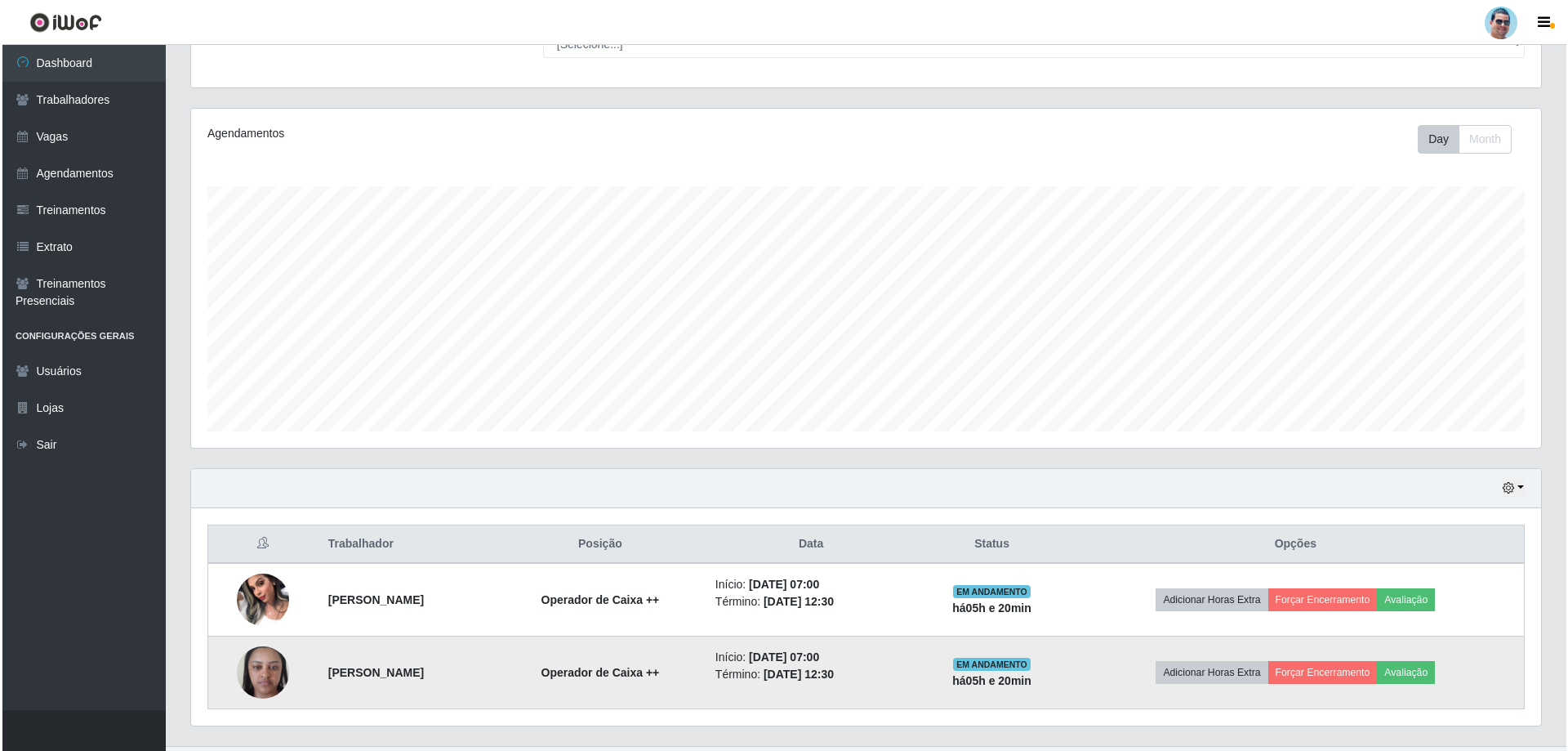
scroll to position [189, 0]
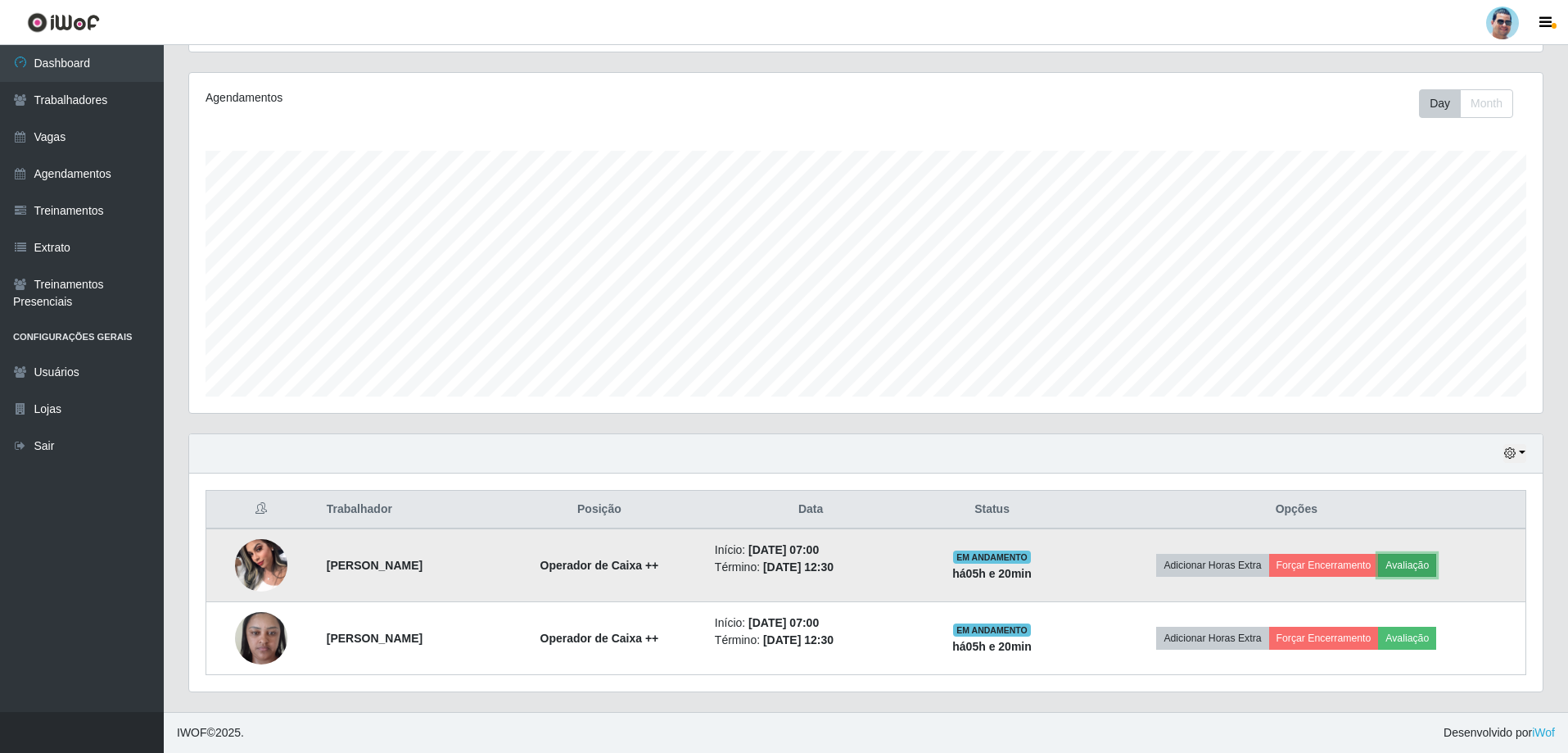
click at [1437, 564] on button "Avaliação" at bounding box center [1408, 565] width 58 height 23
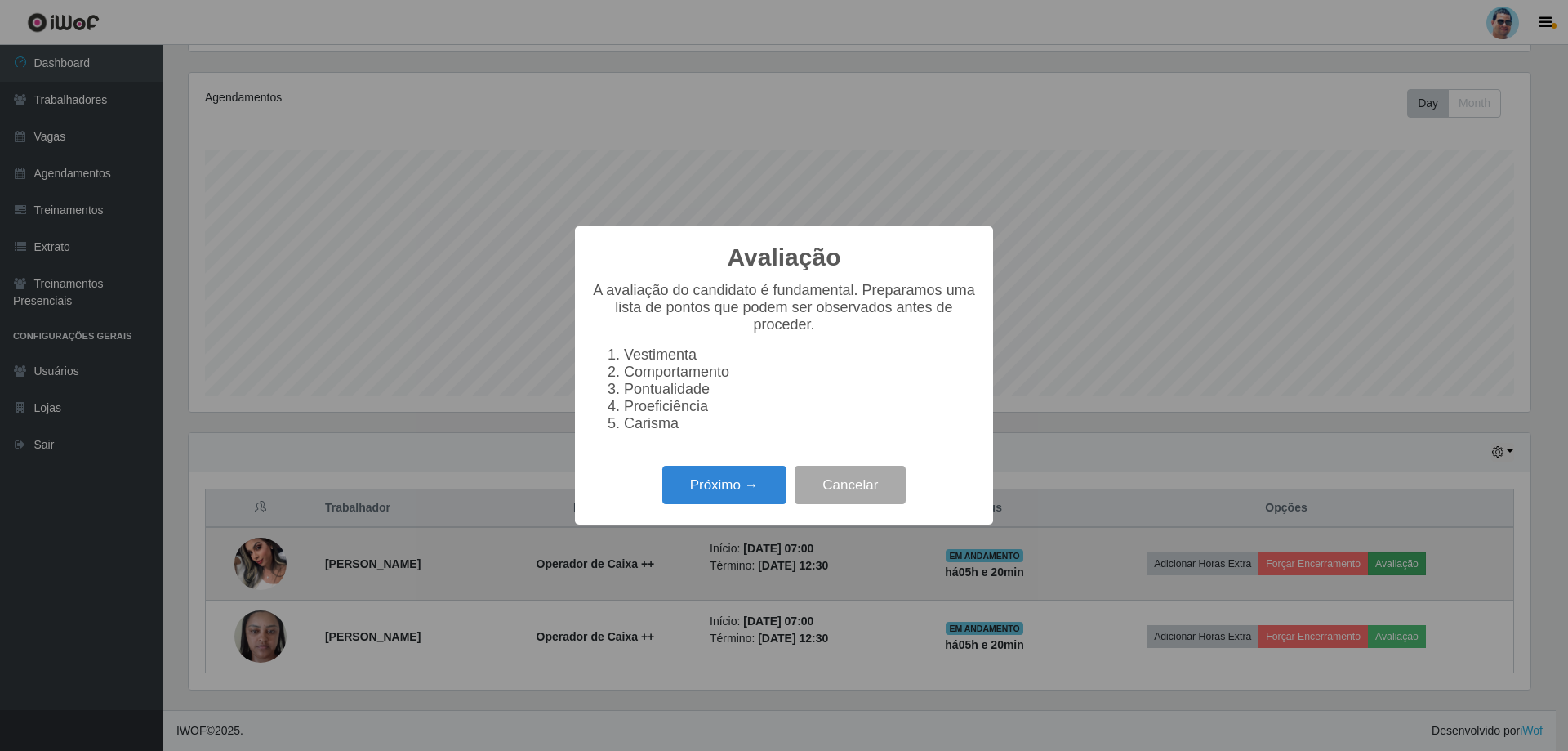
scroll to position [339, 1342]
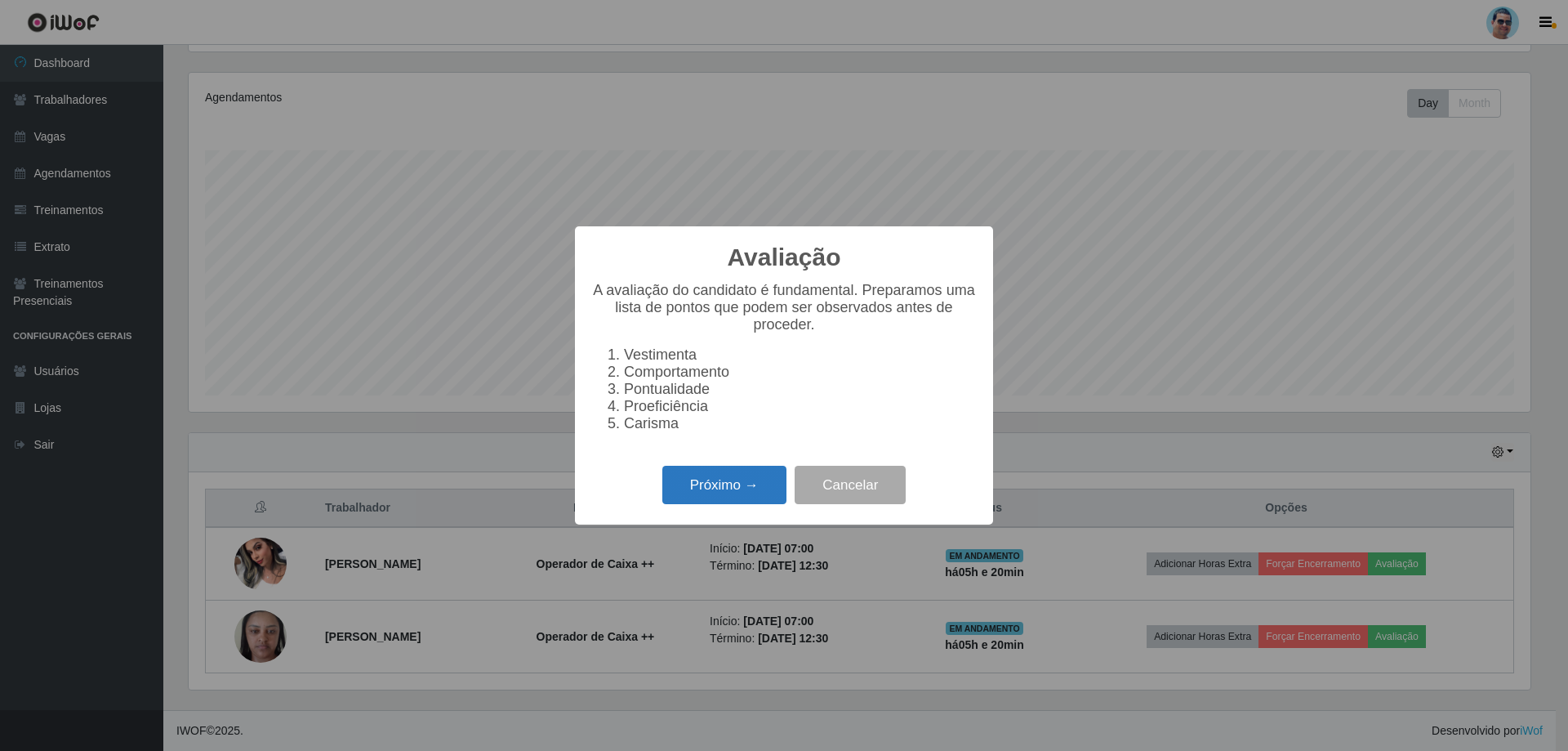
click at [726, 494] on button "Próximo →" at bounding box center [724, 485] width 124 height 39
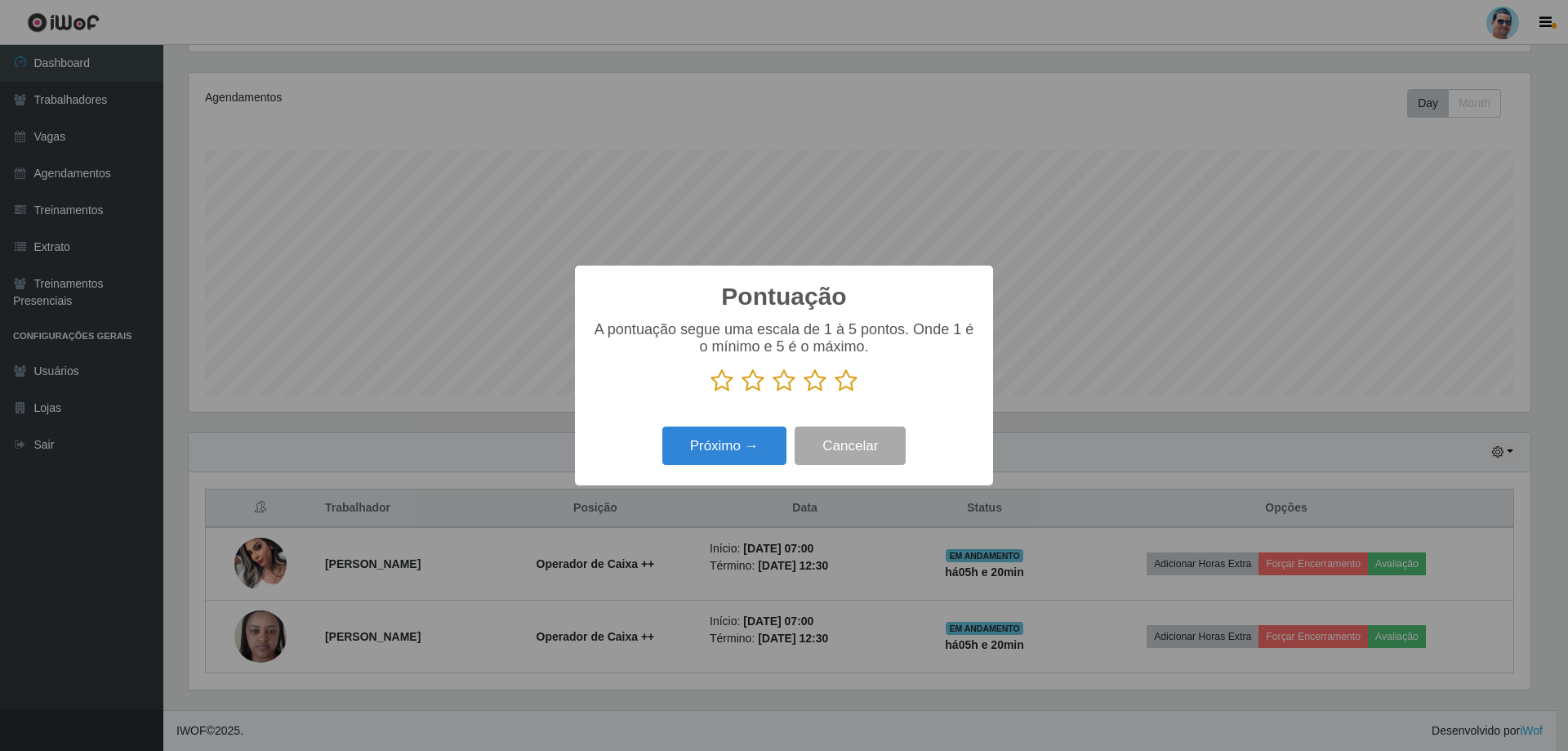
click at [783, 384] on icon at bounding box center [784, 380] width 23 height 24
click at [773, 393] on input "radio" at bounding box center [773, 393] width 0 height 0
click at [767, 438] on button "Próximo →" at bounding box center [724, 445] width 124 height 39
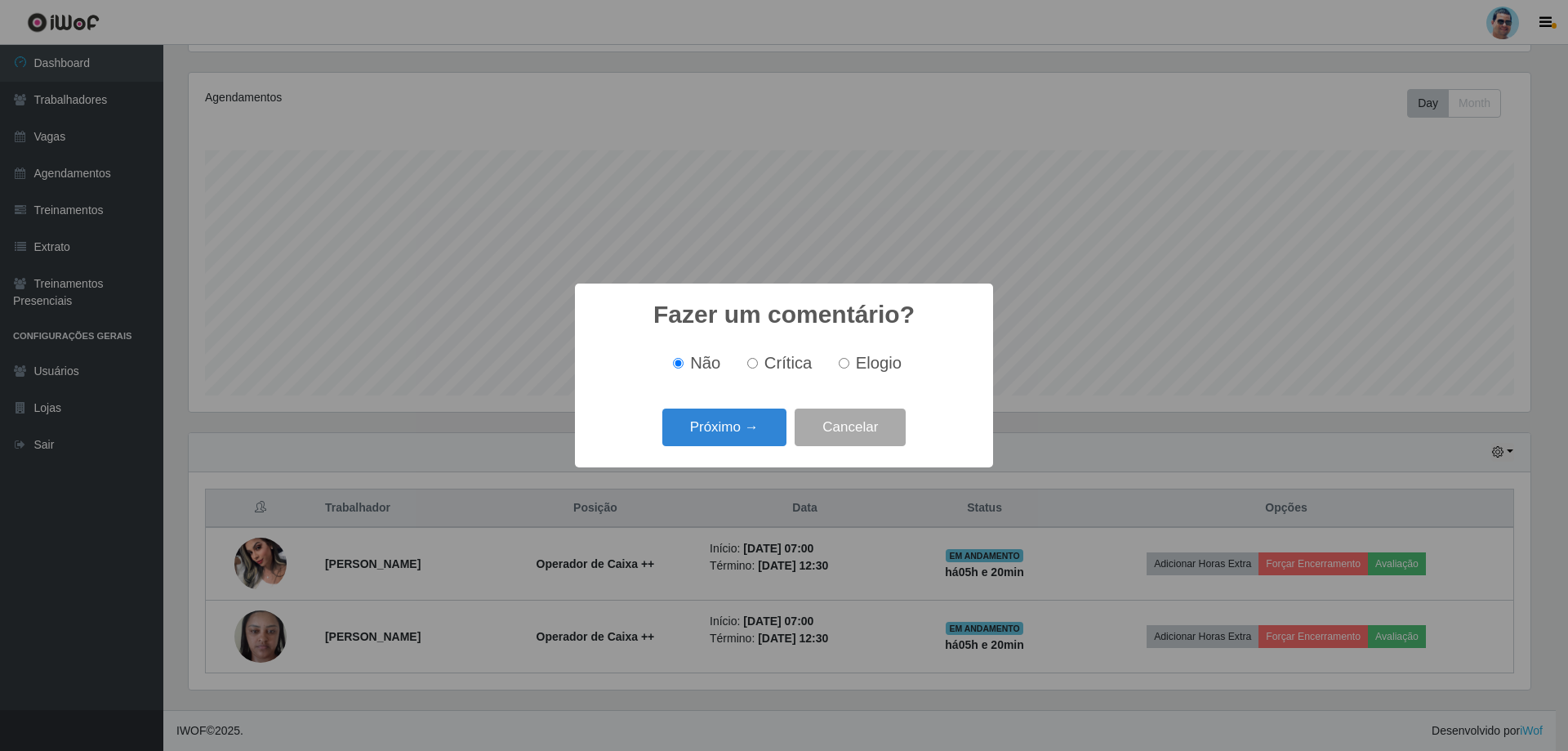
click at [767, 438] on button "Próximo →" at bounding box center [724, 428] width 124 height 39
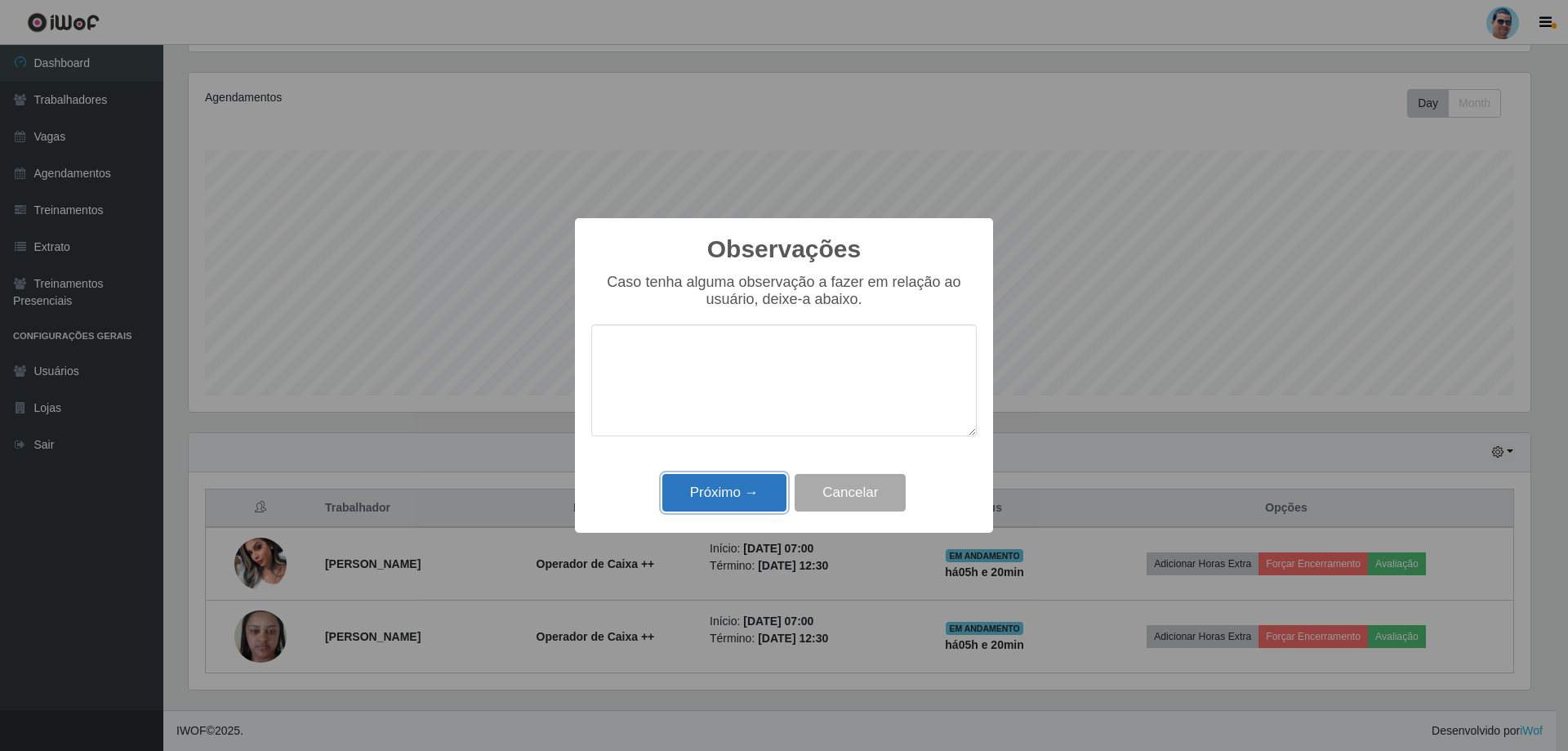
click at [733, 483] on button "Próximo →" at bounding box center [724, 494] width 124 height 39
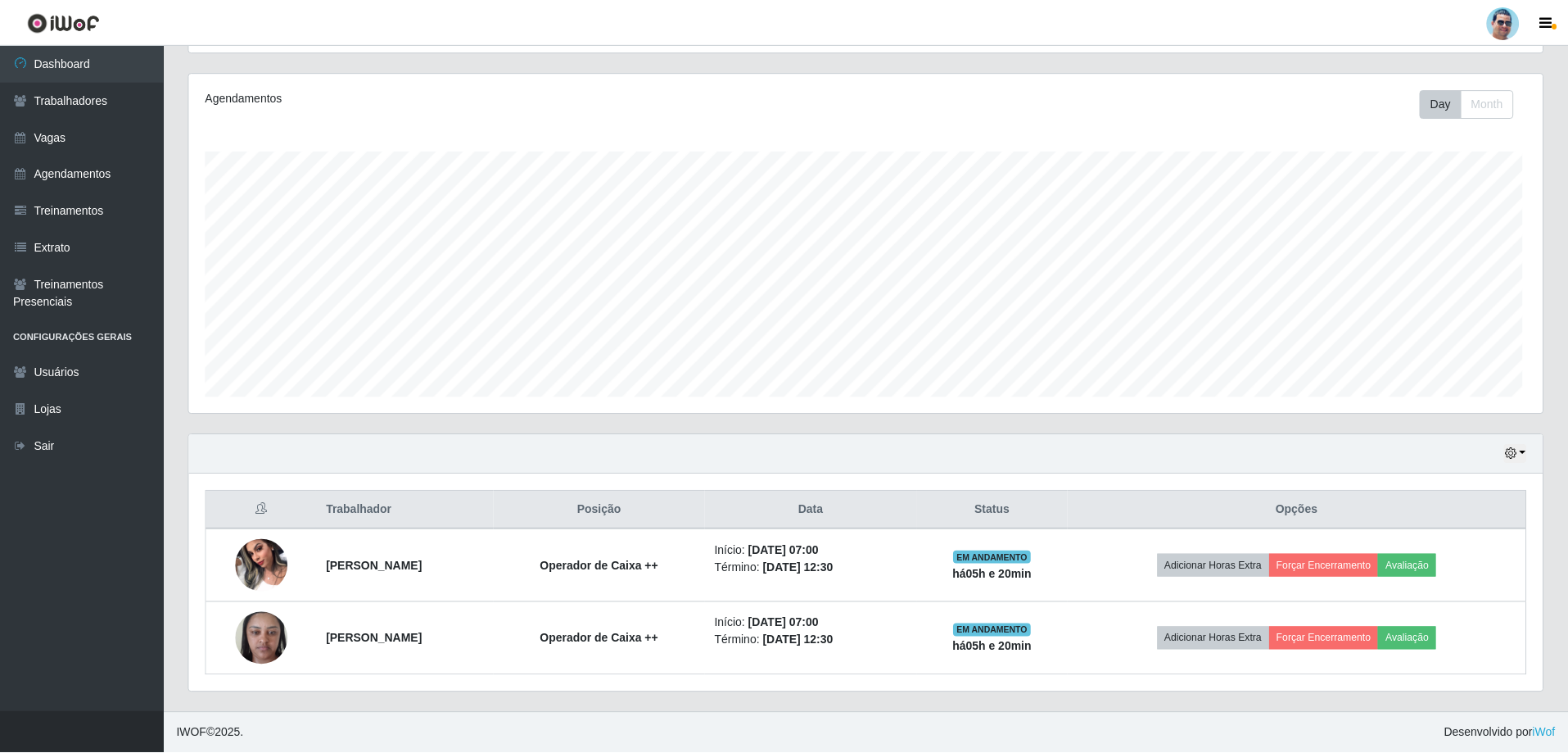
scroll to position [340, 1354]
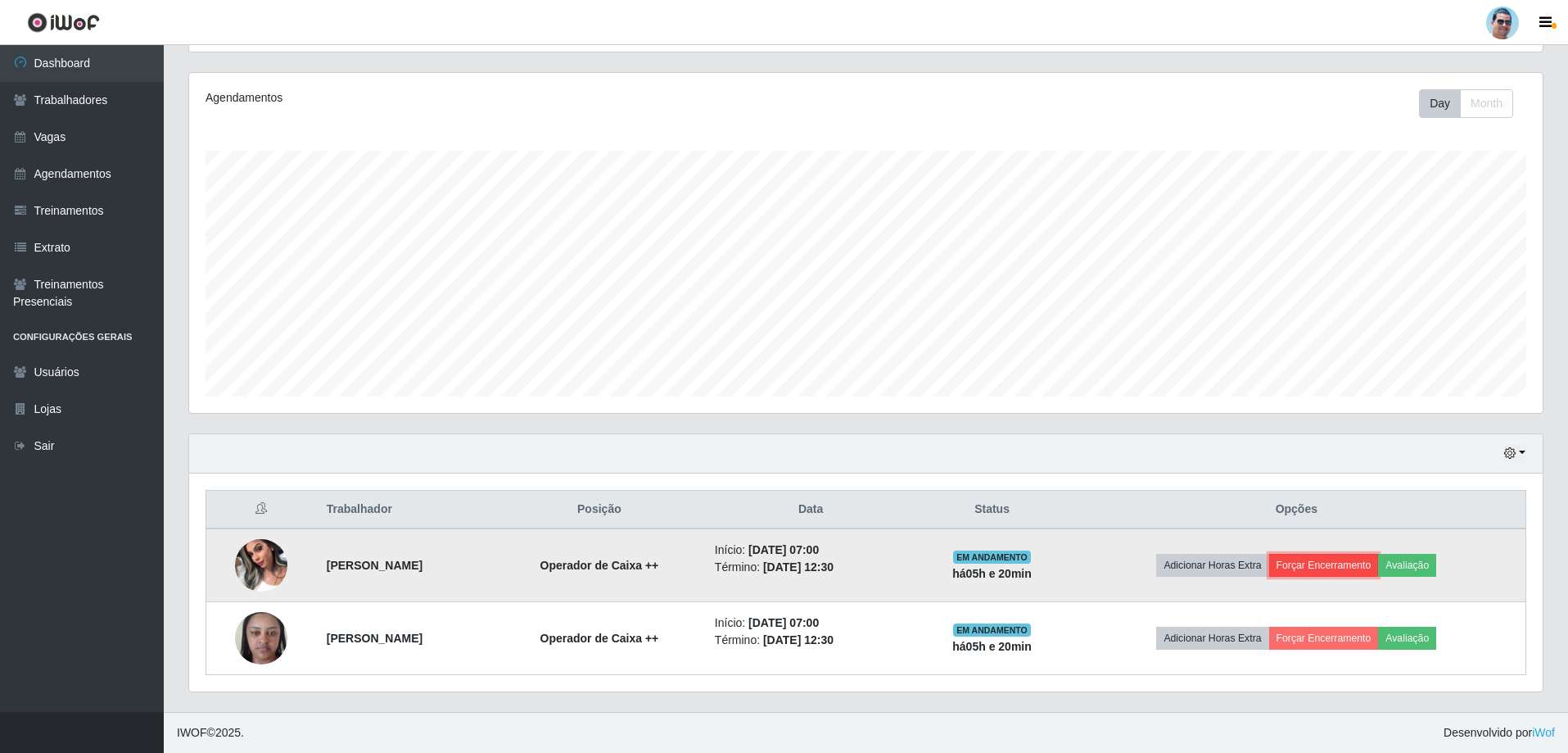
click at [1354, 562] on button "Forçar Encerramento" at bounding box center [1325, 565] width 110 height 23
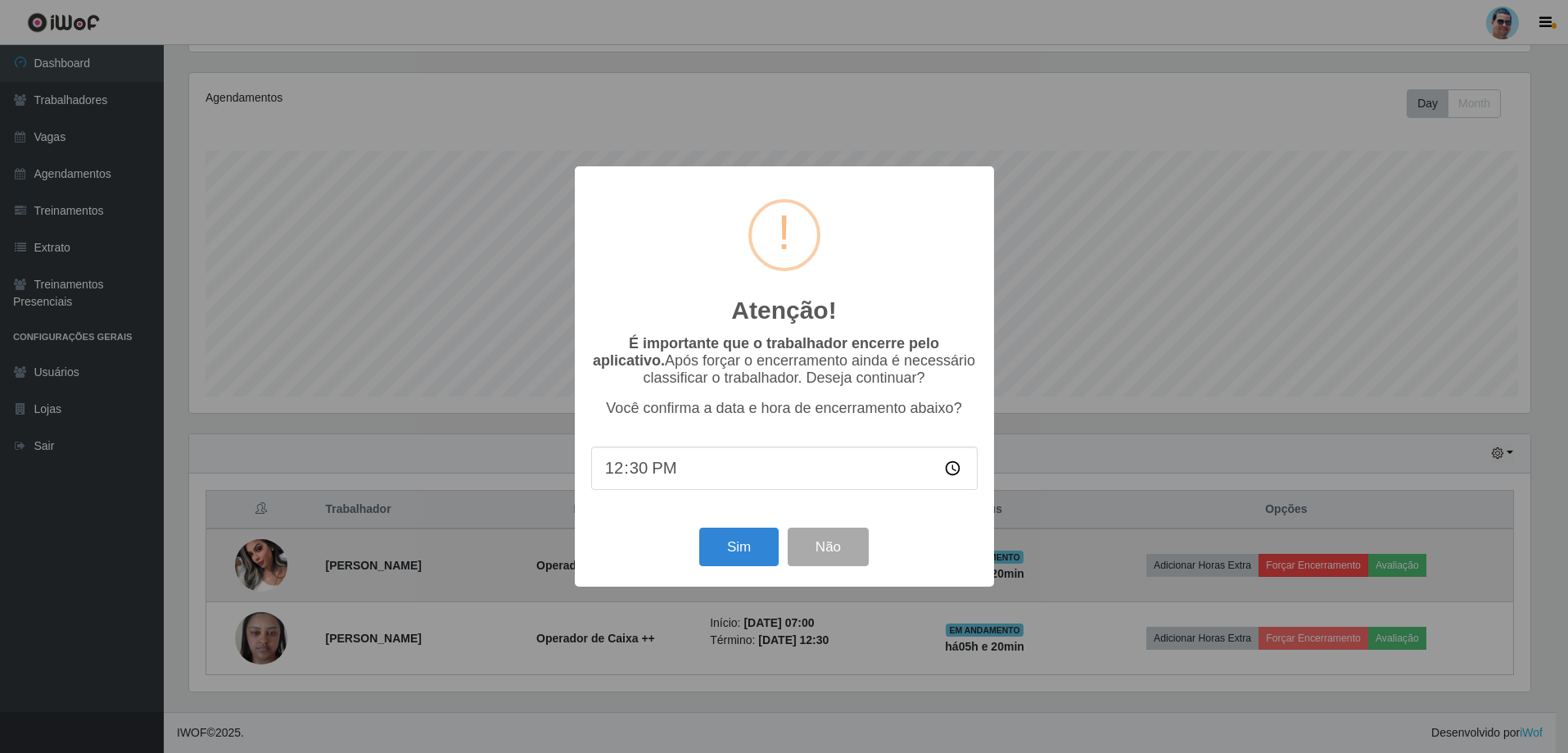
scroll to position [340, 1346]
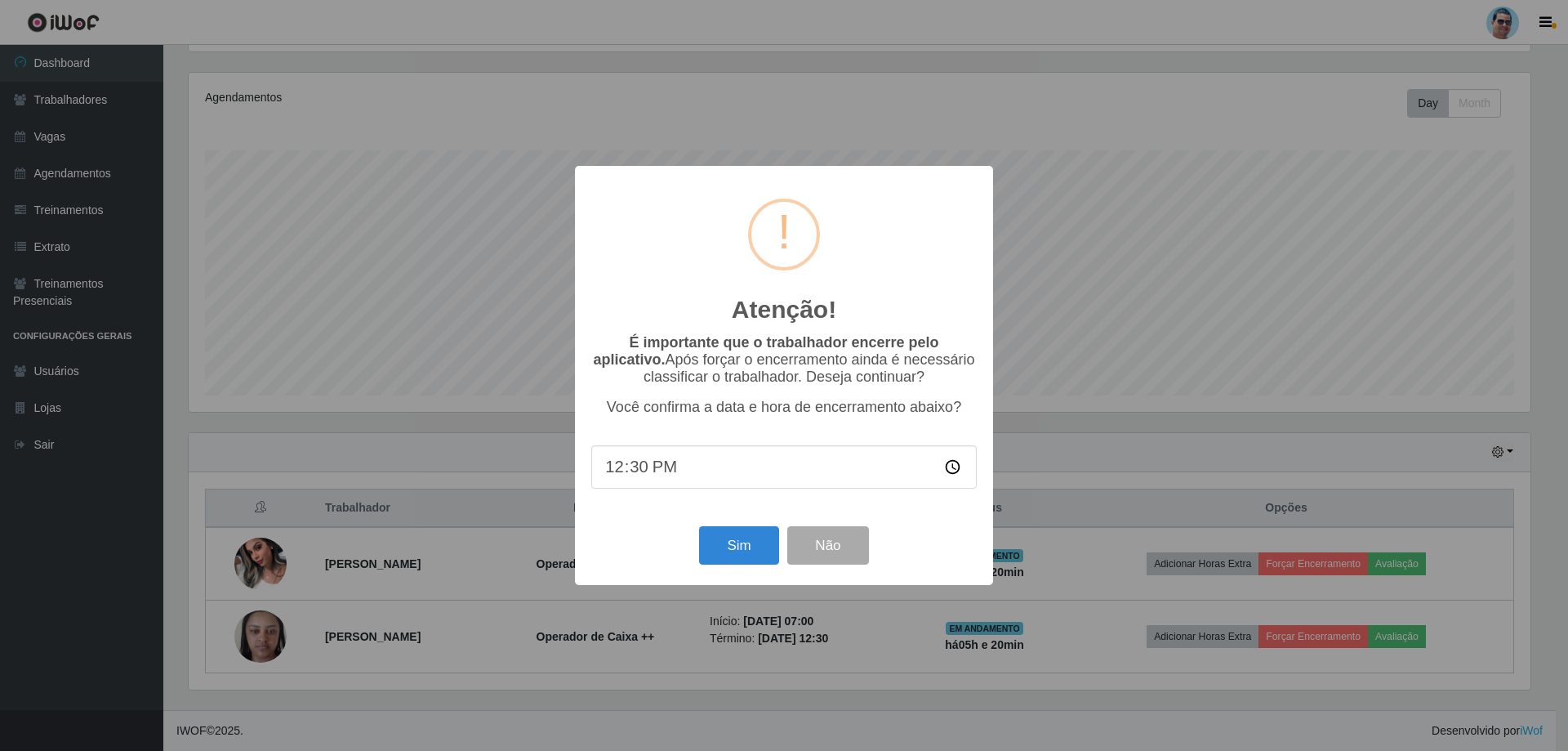
click at [635, 467] on input "12:30" at bounding box center [784, 467] width 385 height 43
type input "12:15"
click at [751, 534] on button "Sim" at bounding box center [739, 546] width 79 height 39
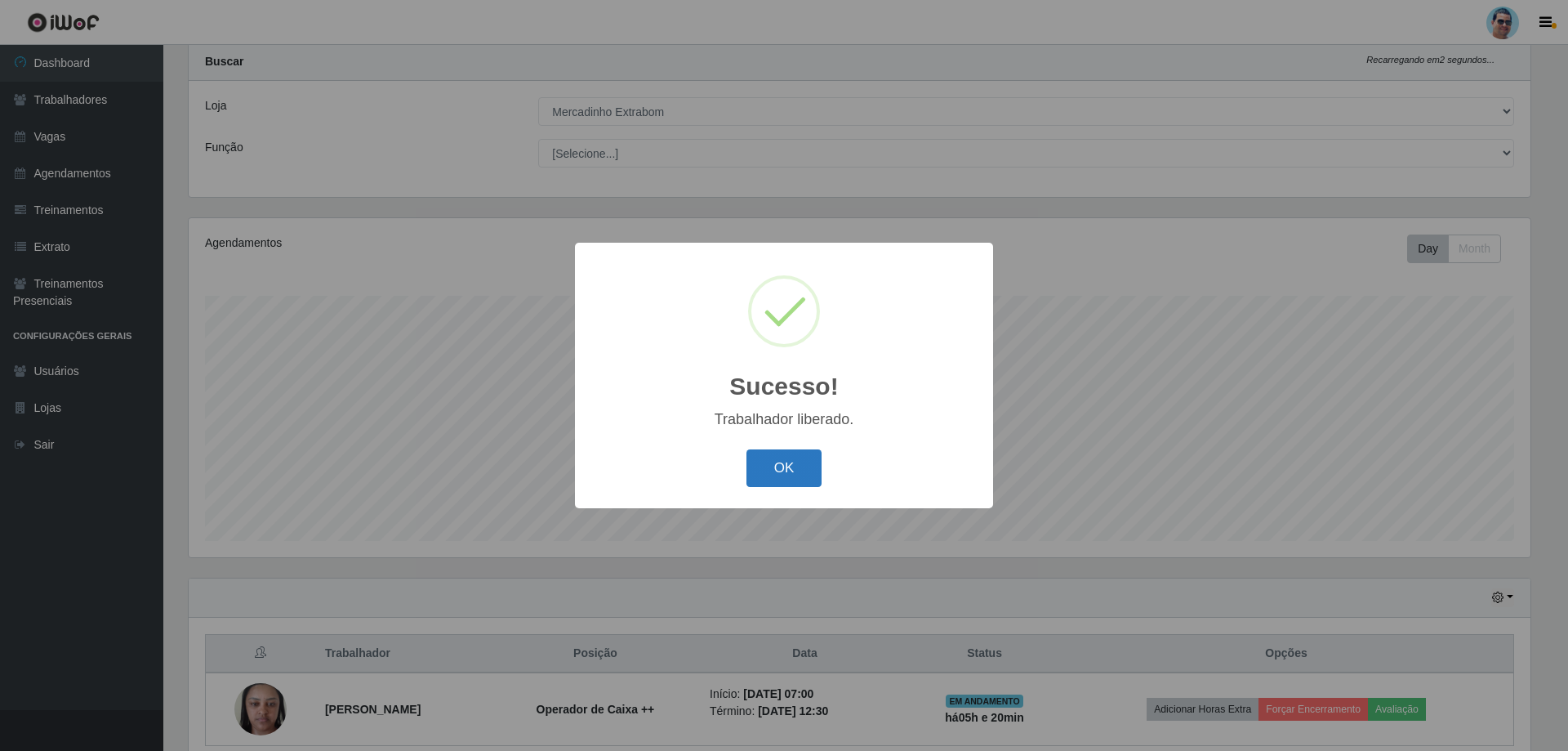
click at [819, 469] on button "OK" at bounding box center [784, 469] width 76 height 39
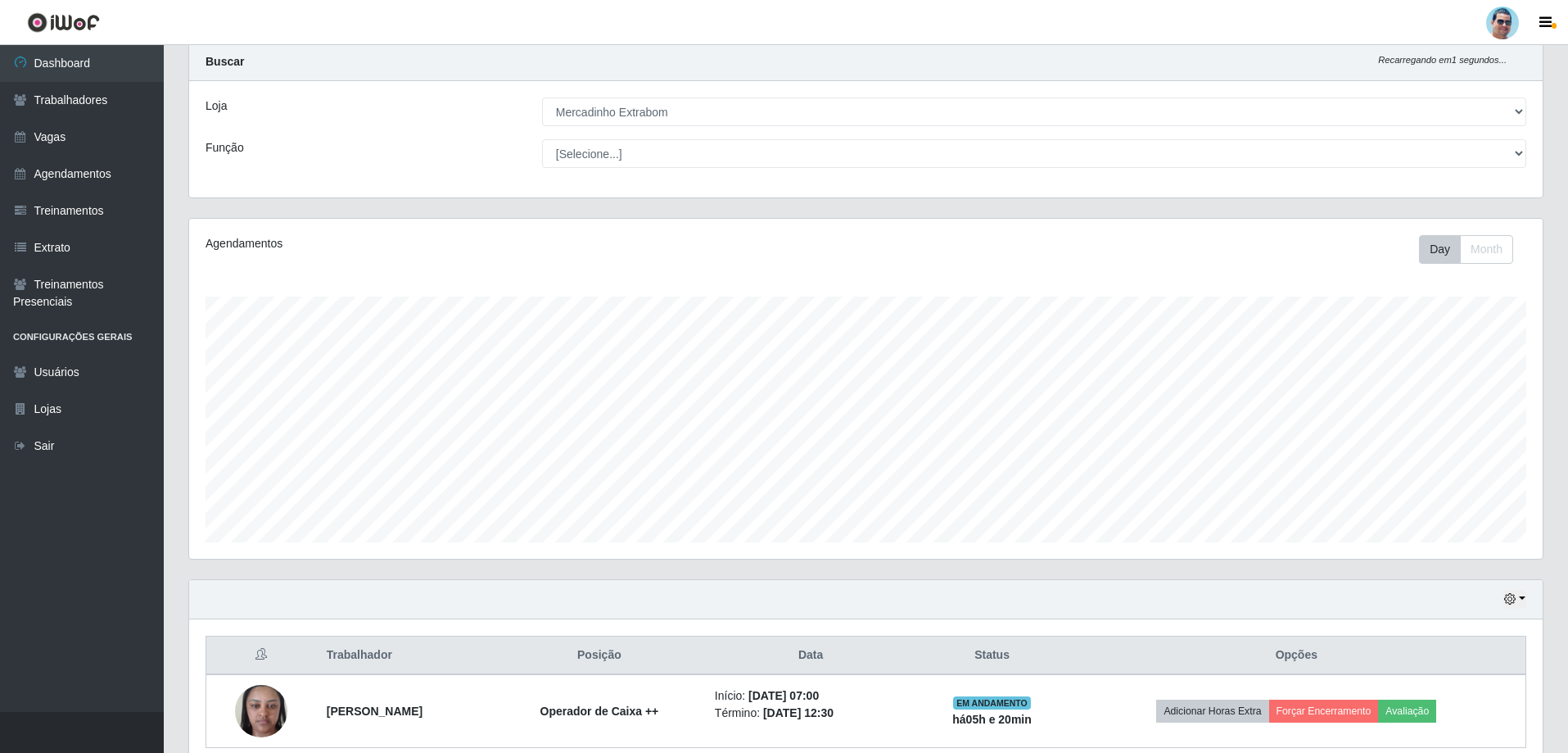
scroll to position [116, 0]
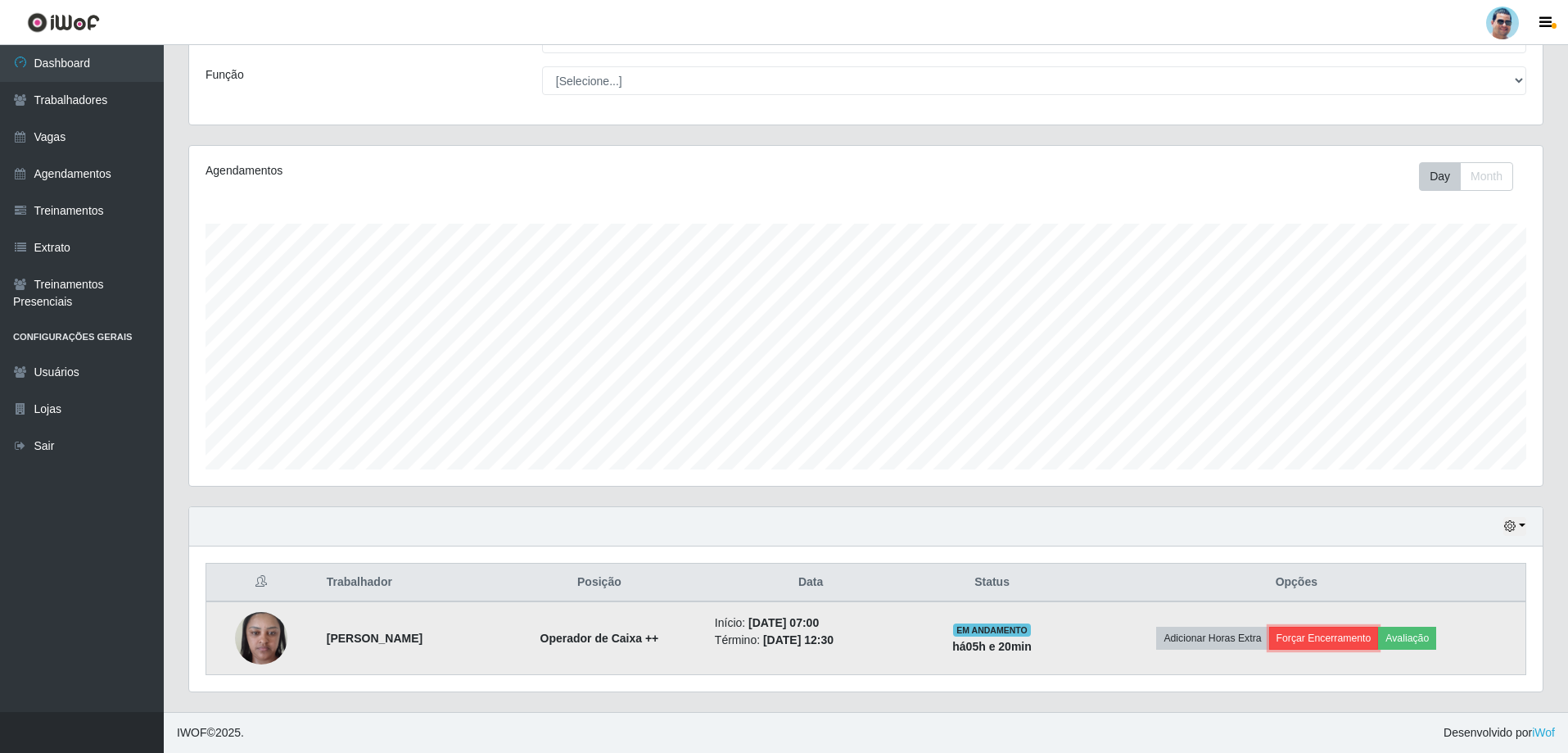
click at [1332, 645] on button "Forçar Encerramento" at bounding box center [1325, 638] width 110 height 23
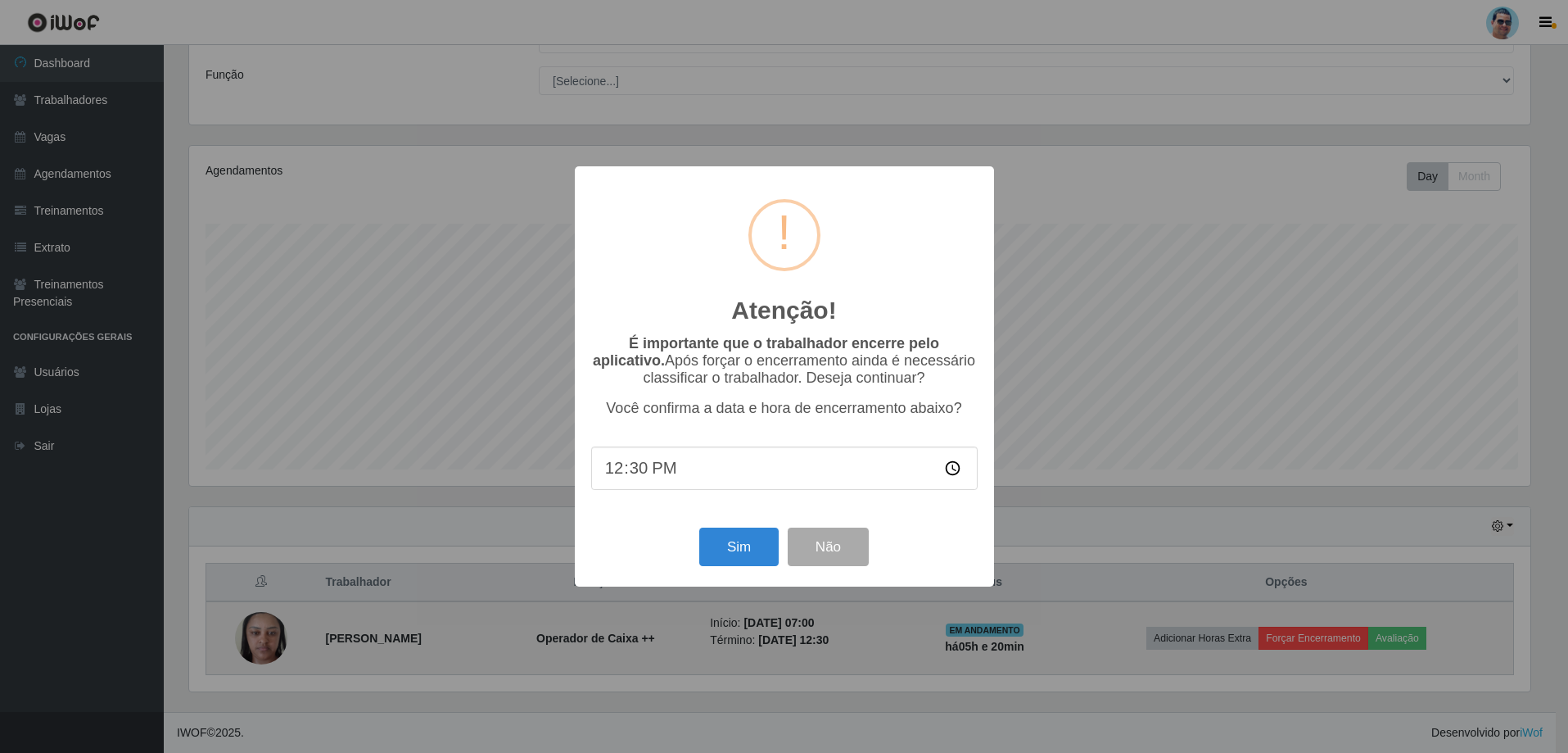
scroll to position [340, 1346]
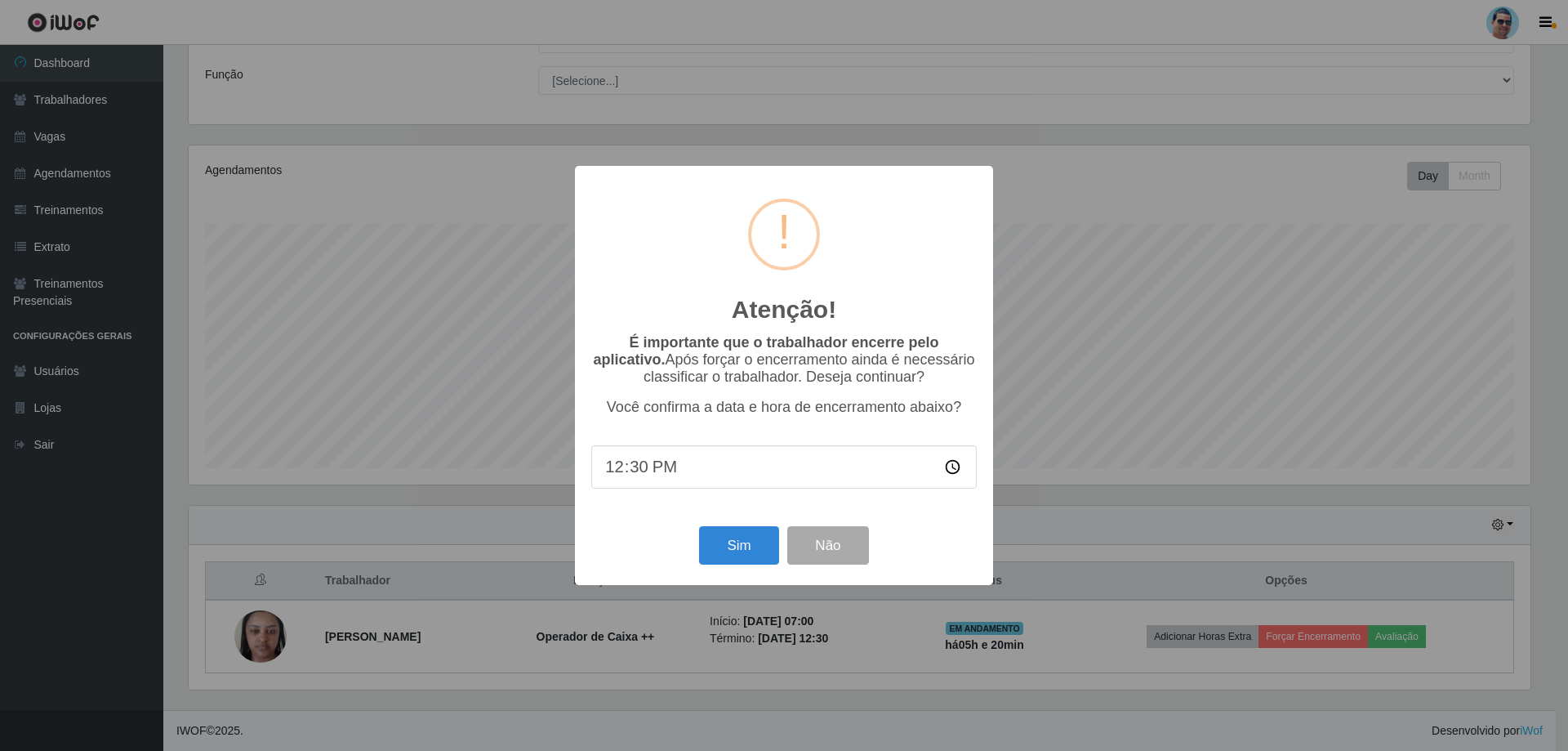
click at [641, 471] on input "12:30" at bounding box center [784, 467] width 385 height 43
type input "12:17"
click at [722, 539] on button "Sim" at bounding box center [739, 546] width 79 height 39
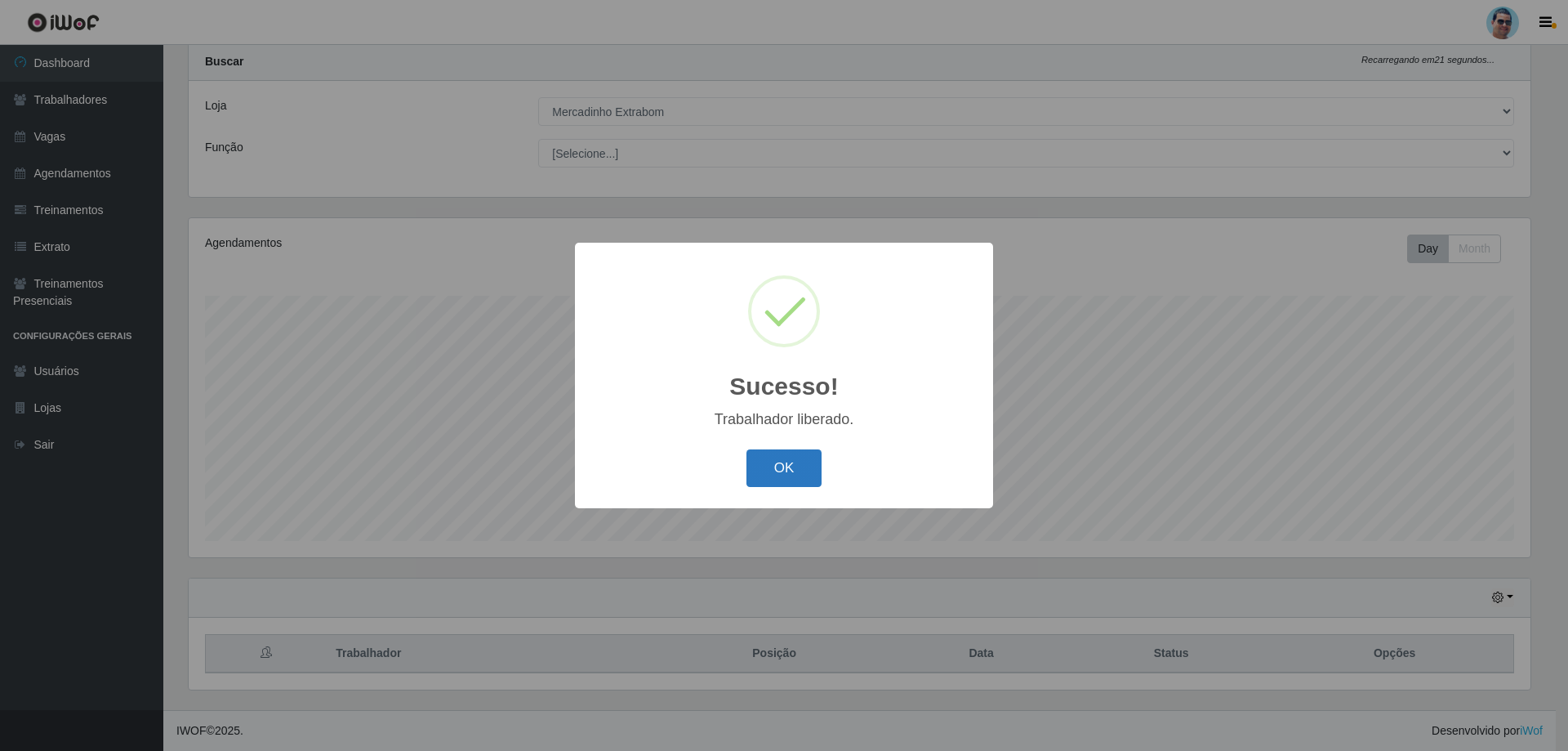
click at [790, 461] on button "OK" at bounding box center [784, 469] width 76 height 39
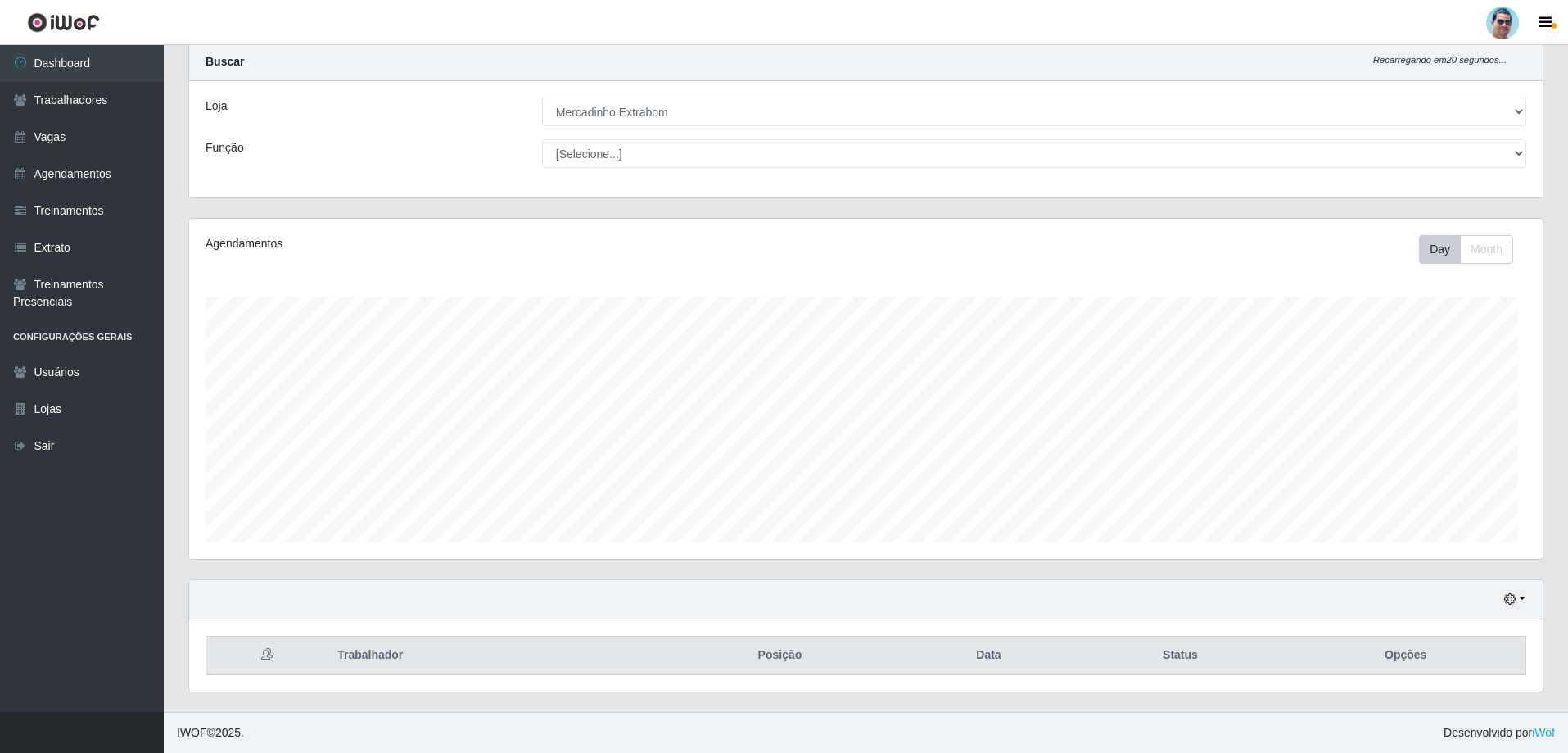
scroll to position [340, 1354]
